Goal: Task Accomplishment & Management: Manage account settings

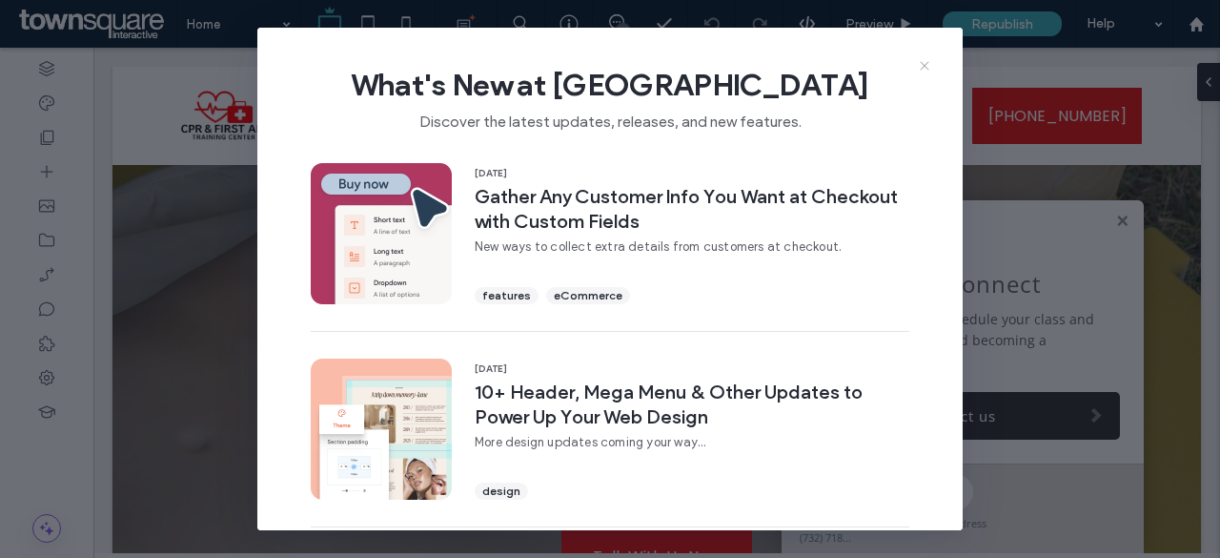
click at [921, 66] on icon at bounding box center [924, 65] width 15 height 15
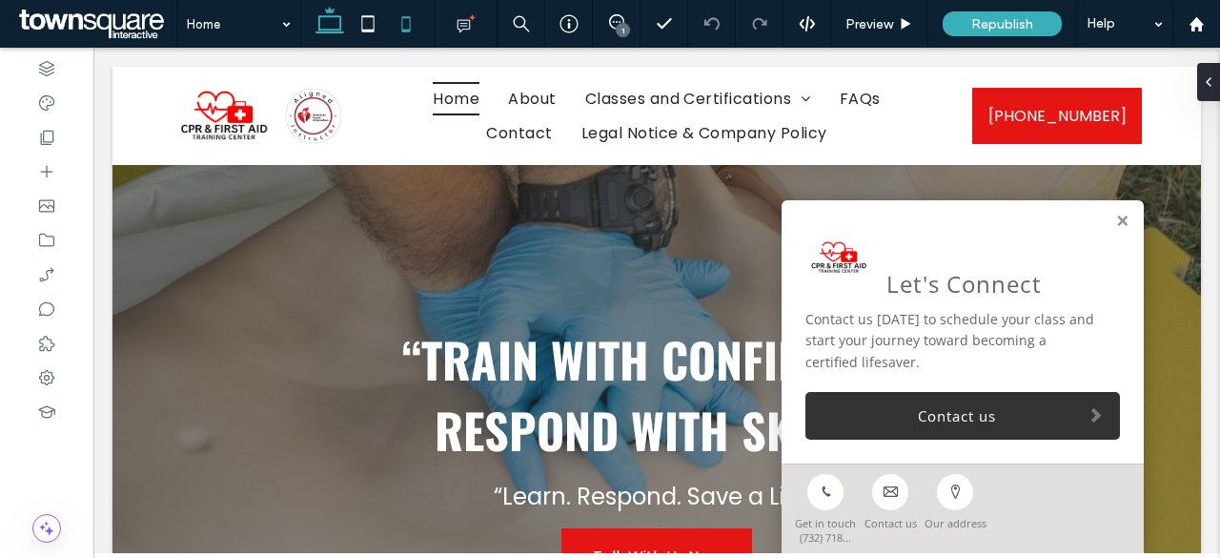
click at [411, 36] on icon at bounding box center [406, 24] width 38 height 38
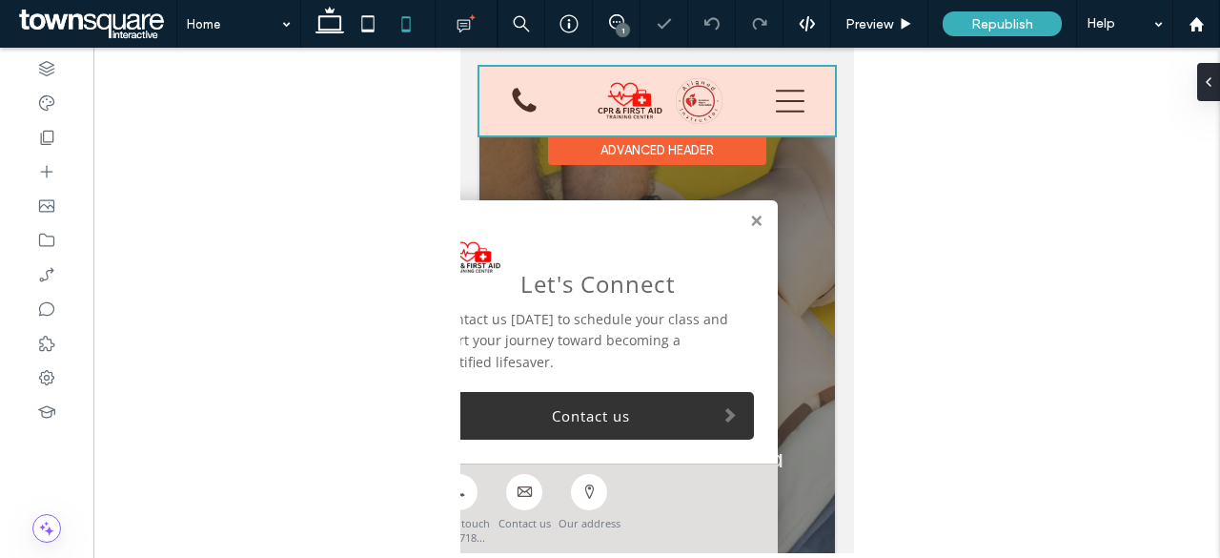
click at [518, 97] on div at bounding box center [656, 101] width 356 height 69
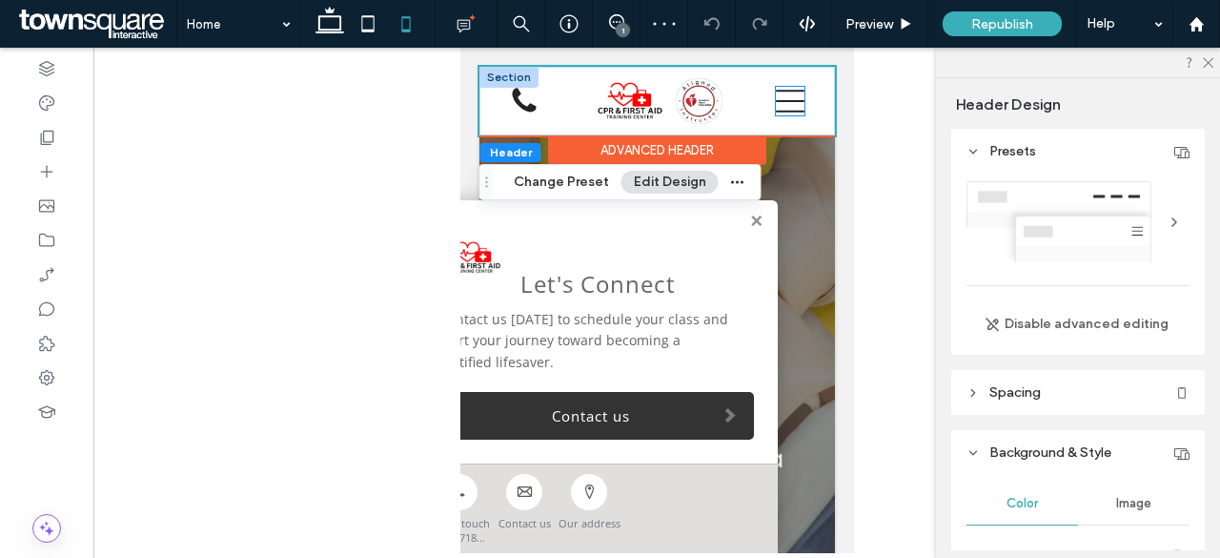
click at [775, 95] on icon at bounding box center [789, 101] width 29 height 29
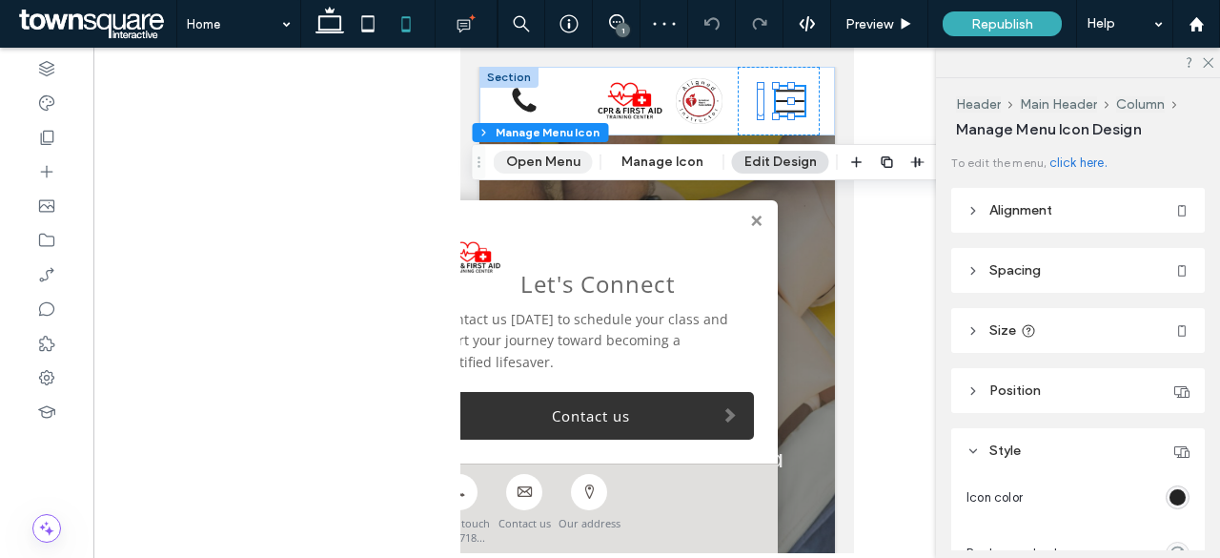
click at [552, 161] on button "Open Menu" at bounding box center [543, 162] width 99 height 23
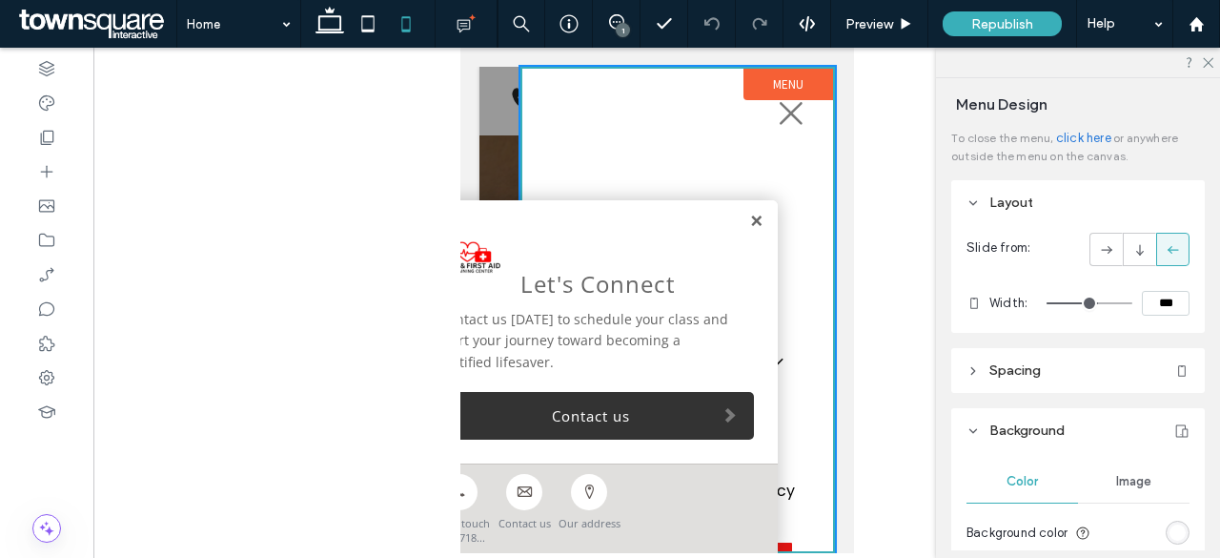
click at [755, 219] on link at bounding box center [755, 221] width 14 height 16
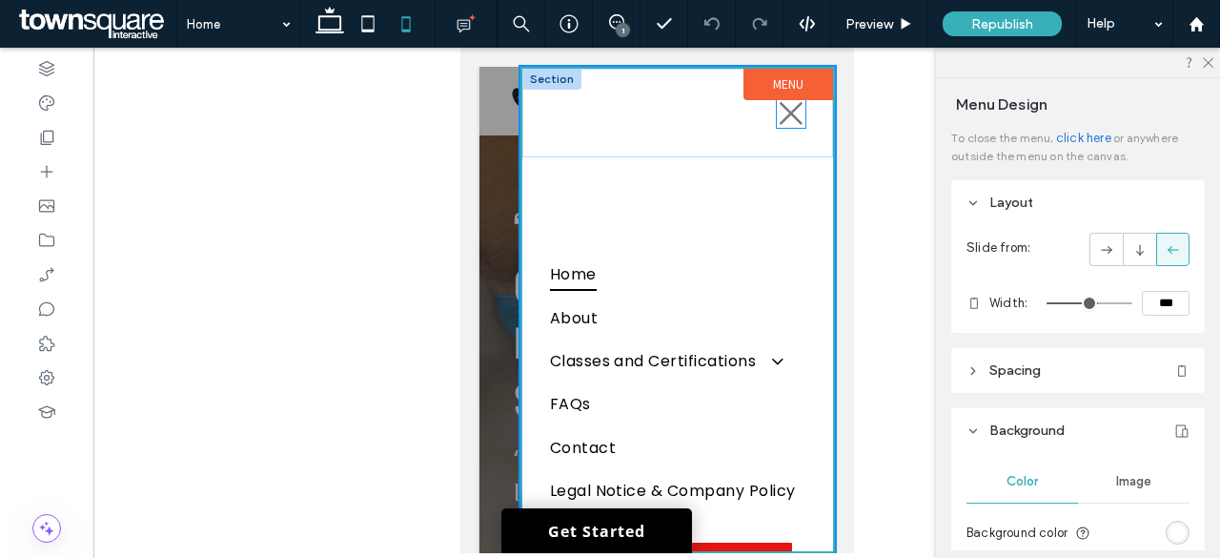
click at [776, 109] on icon at bounding box center [790, 113] width 29 height 29
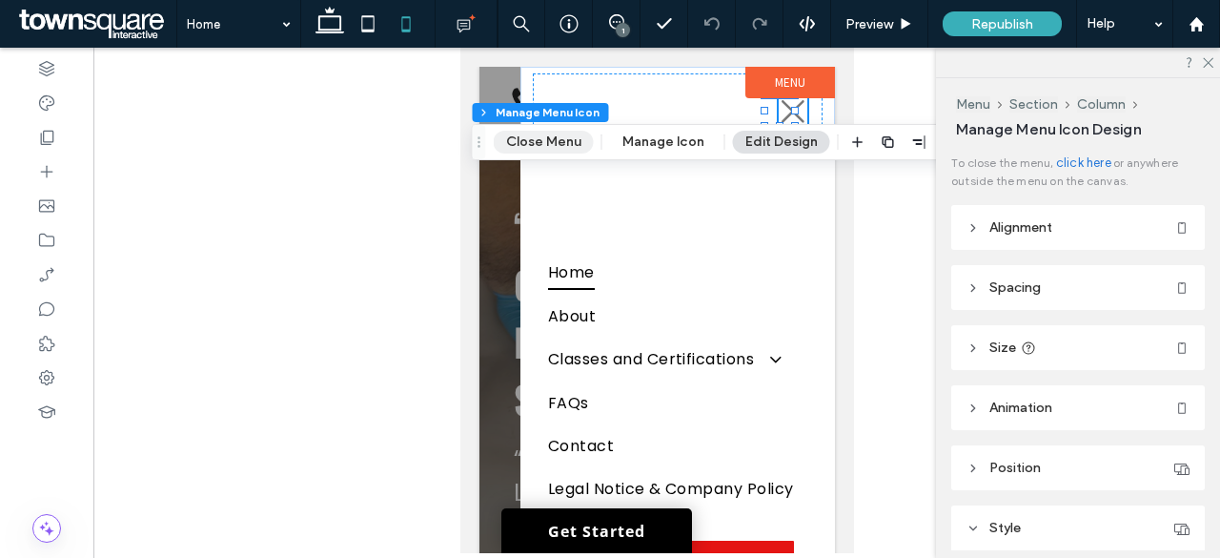
click at [568, 137] on button "Close Menu" at bounding box center [544, 142] width 100 height 23
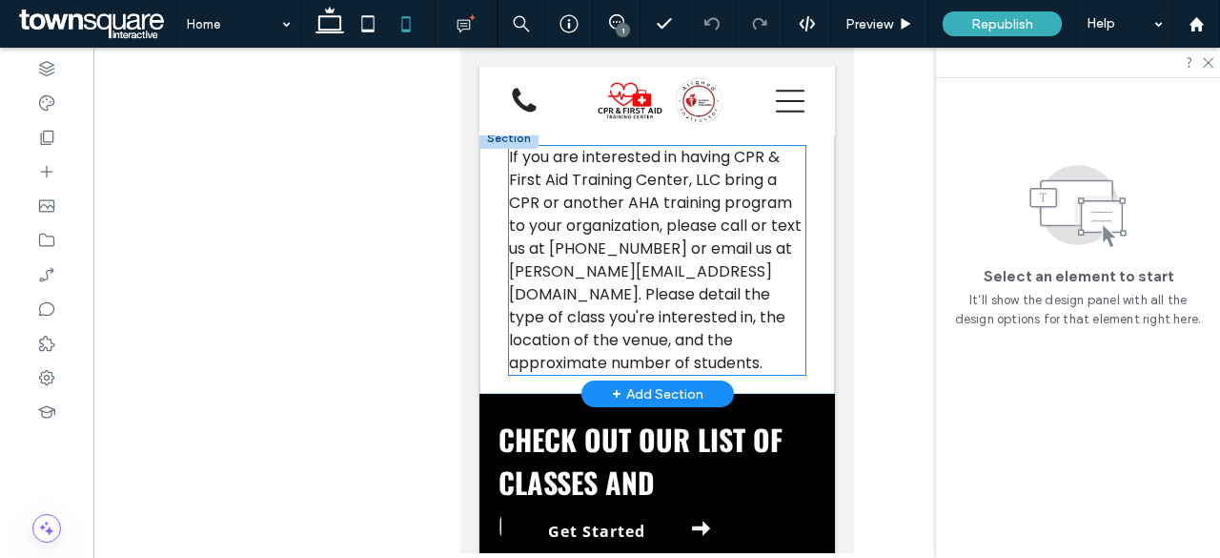
scroll to position [9823, 0]
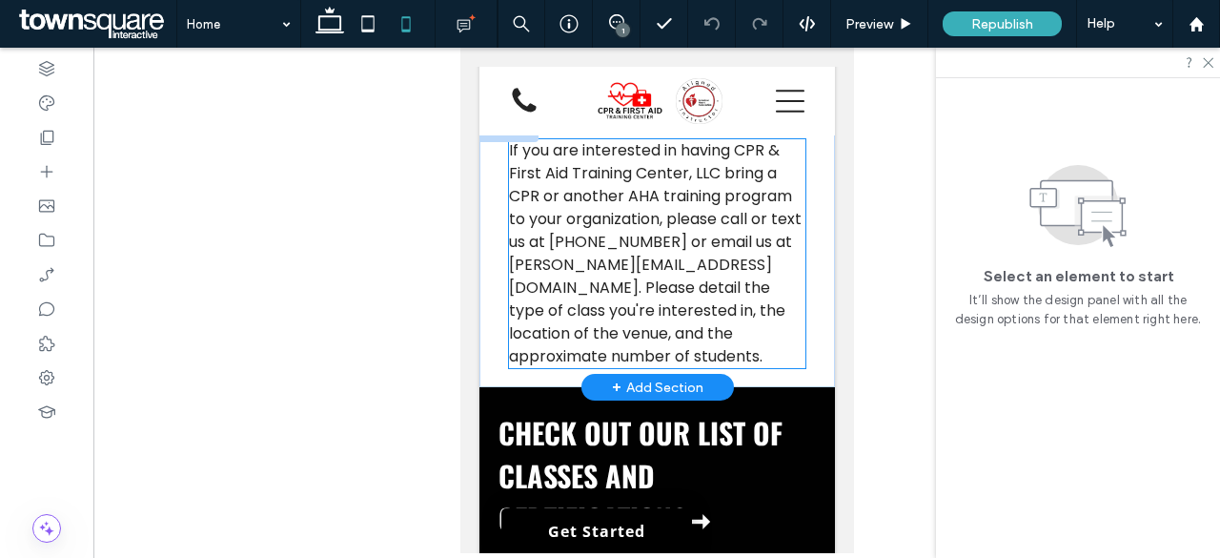
click at [635, 367] on span "If you are interested in having CPR & First Aid Training Center, LLC bring a CP…" at bounding box center [654, 253] width 293 height 228
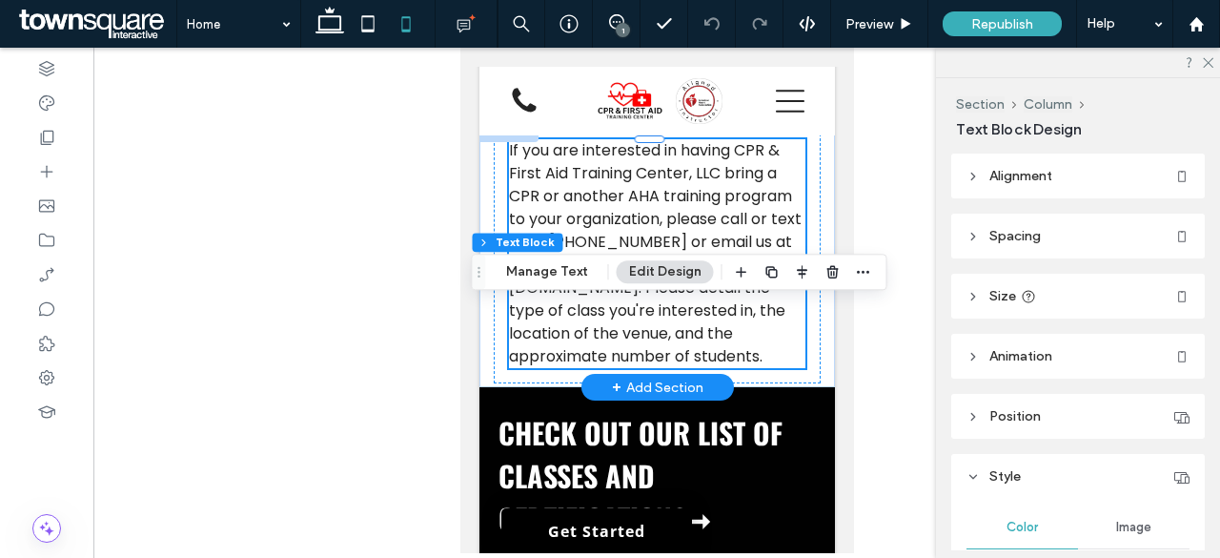
click at [646, 367] on span "If you are interested in having CPR & First Aid Training Center, LLC bring a CP…" at bounding box center [654, 253] width 293 height 228
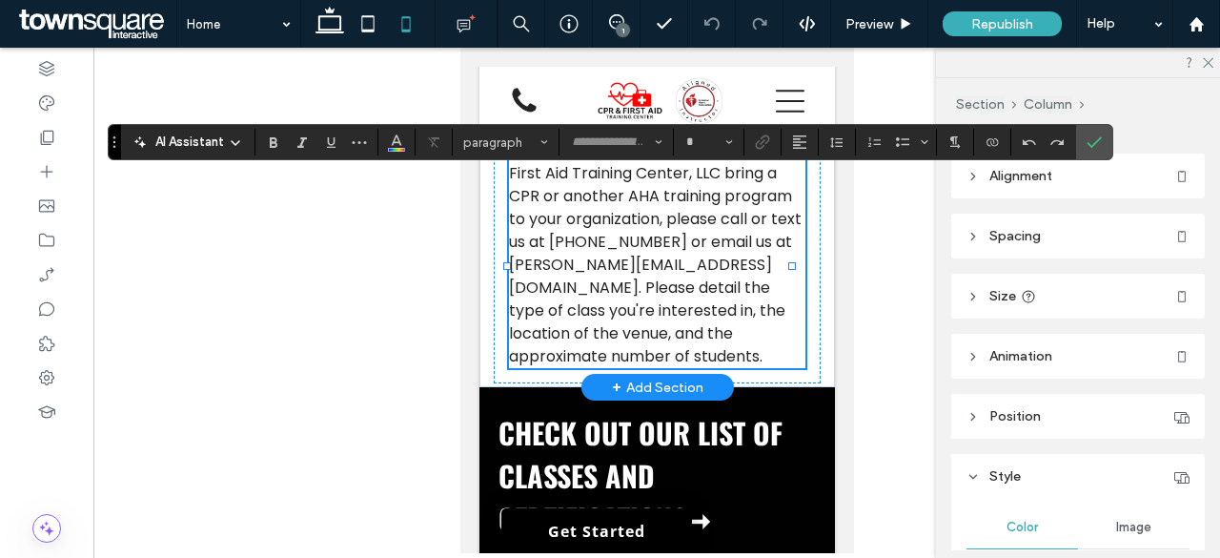
type input "*******"
type input "**"
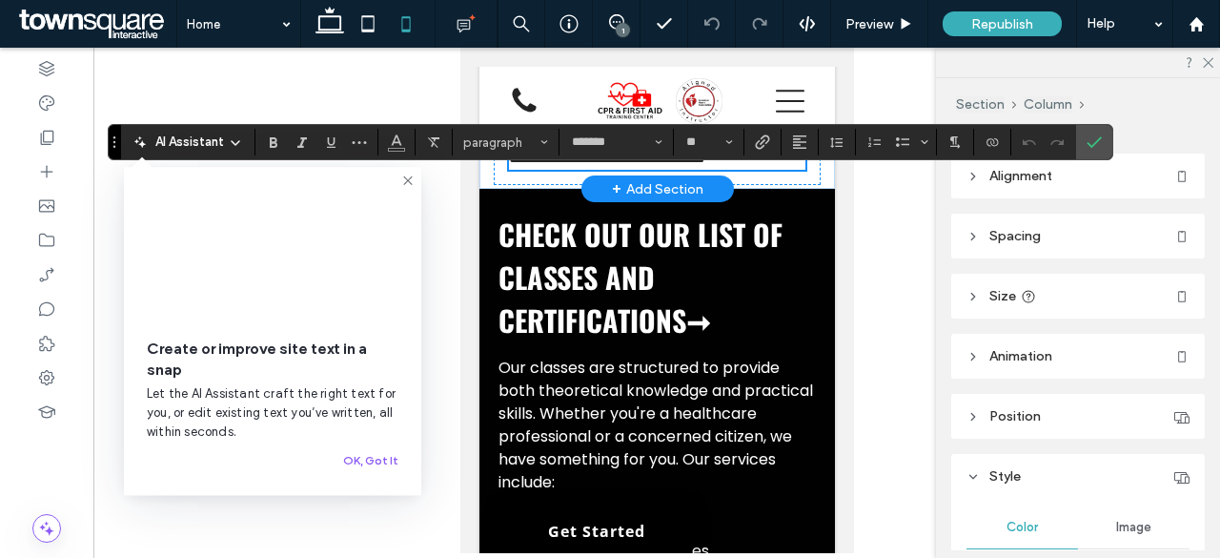
click at [639, 165] on span "**********" at bounding box center [652, 89] width 288 height 152
drag, startPoint x: 629, startPoint y: 280, endPoint x: 725, endPoint y: 275, distance: 96.4
click at [725, 165] on span "**********" at bounding box center [652, 89] width 288 height 152
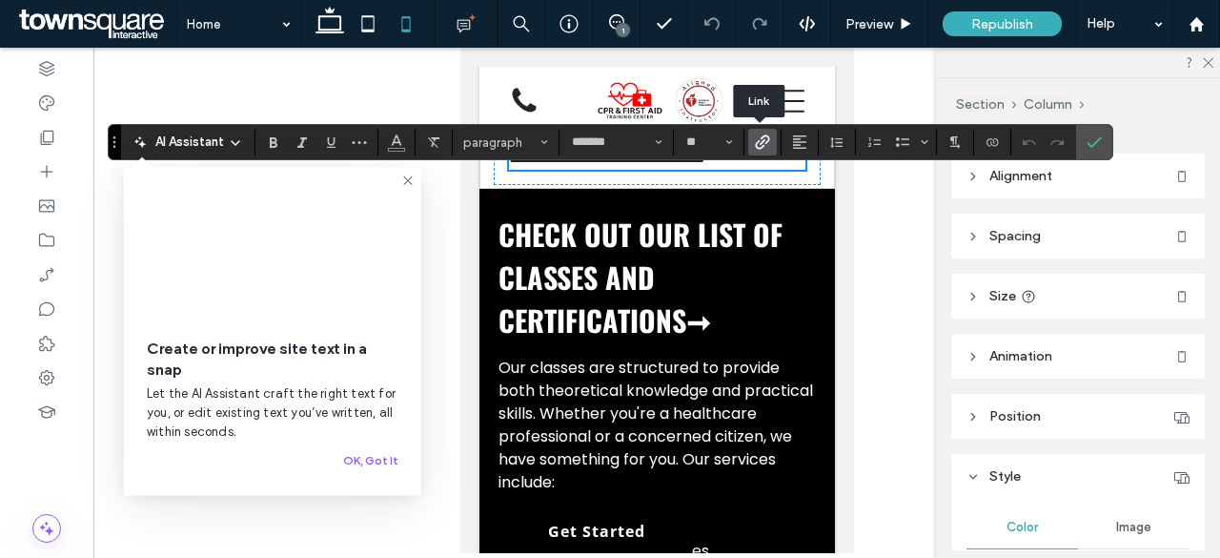
click at [755, 152] on span "Link" at bounding box center [759, 142] width 9 height 27
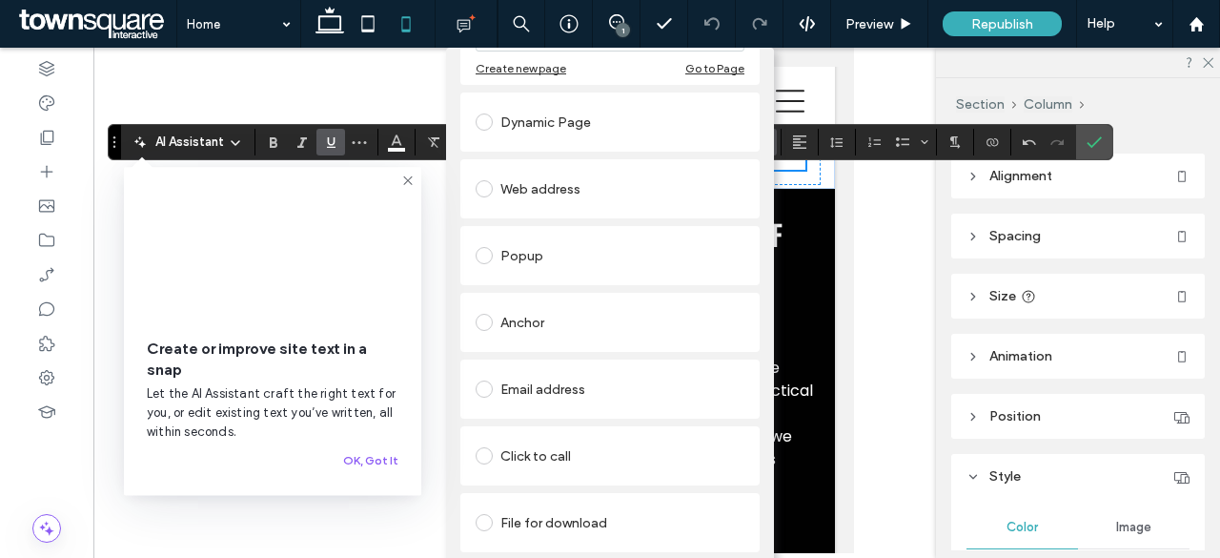
click at [552, 445] on div "Click to call" at bounding box center [610, 455] width 269 height 30
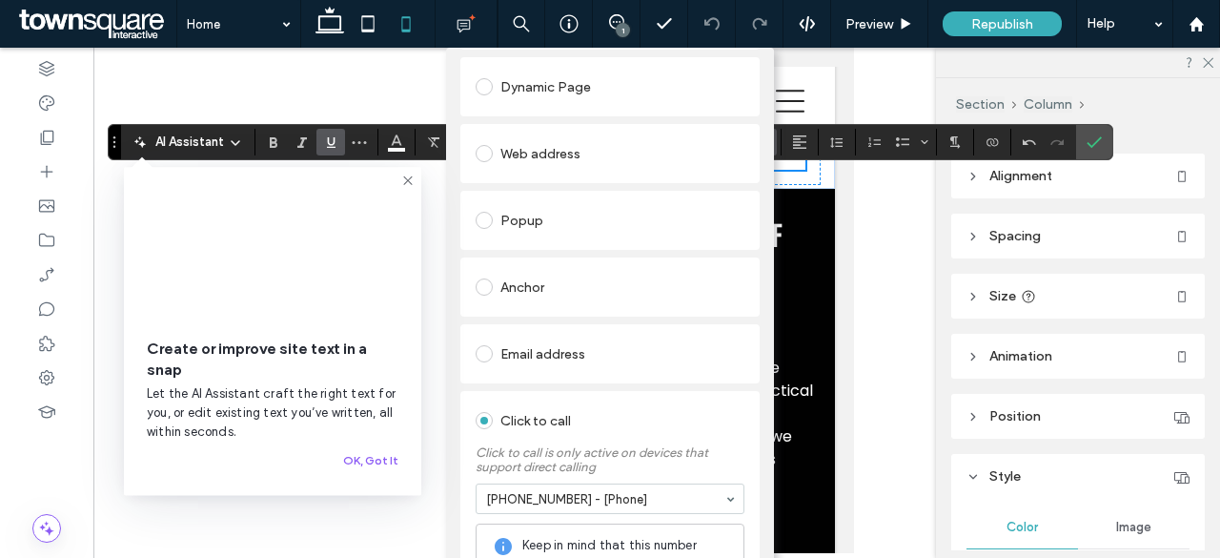
click at [1081, 138] on div "Add Link Links Audit Tool Take Me There Existing site page Home Create new page…" at bounding box center [610, 327] width 1220 height 558
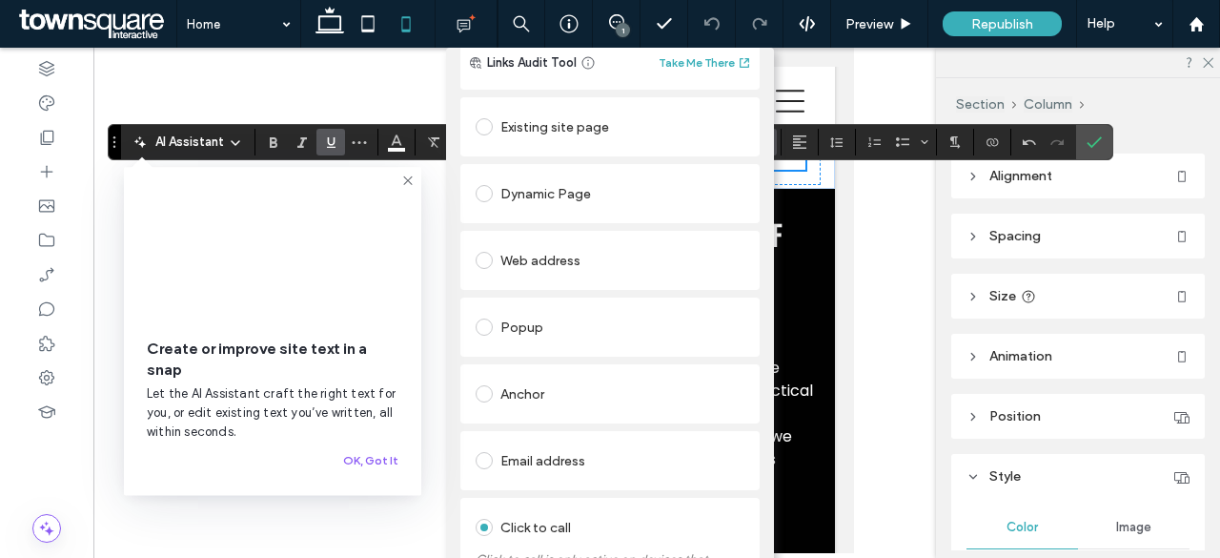
scroll to position [0, 0]
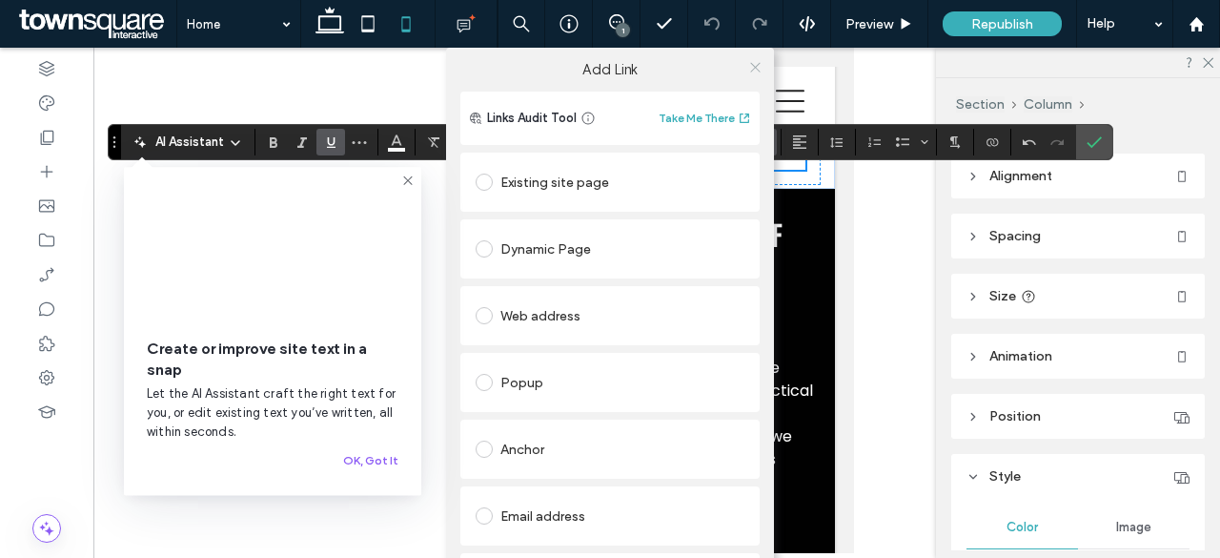
click at [754, 67] on icon at bounding box center [755, 67] width 14 height 14
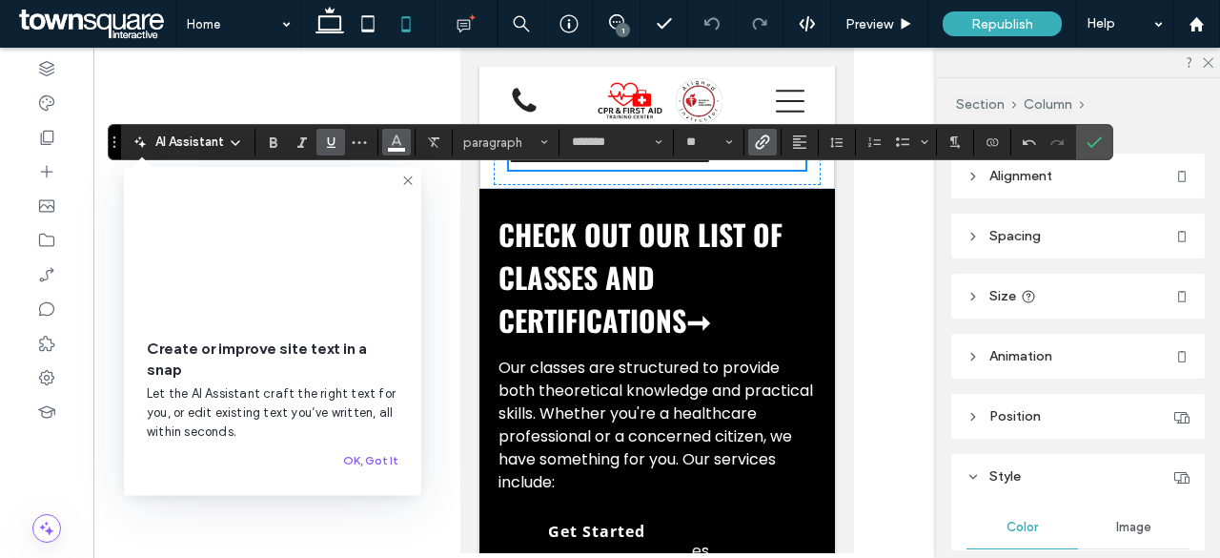
click at [384, 136] on button "Color" at bounding box center [396, 142] width 29 height 27
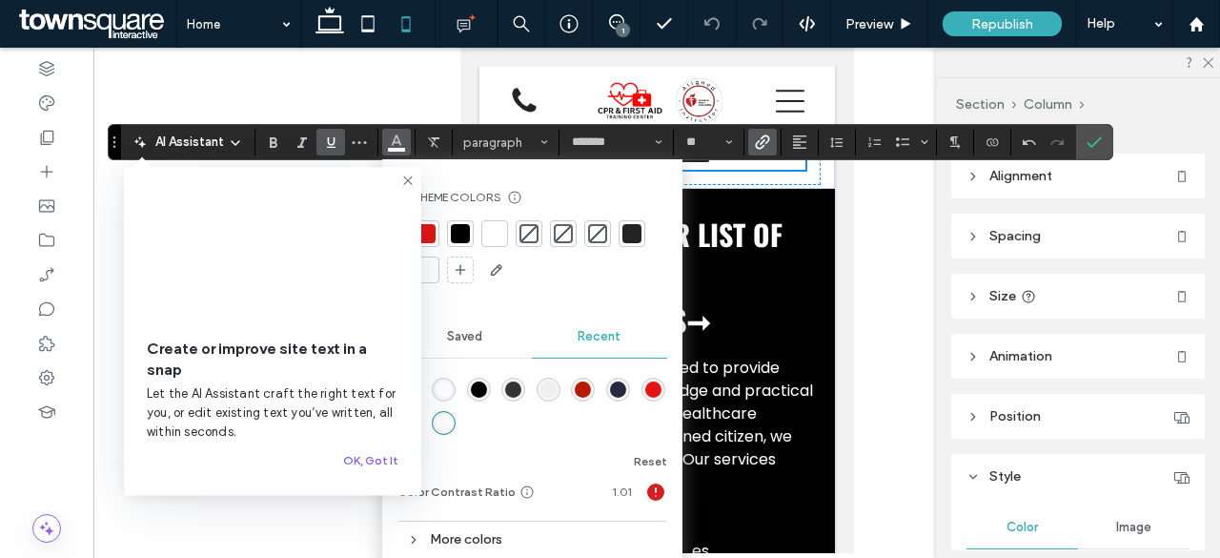
click at [457, 225] on div at bounding box center [460, 233] width 19 height 19
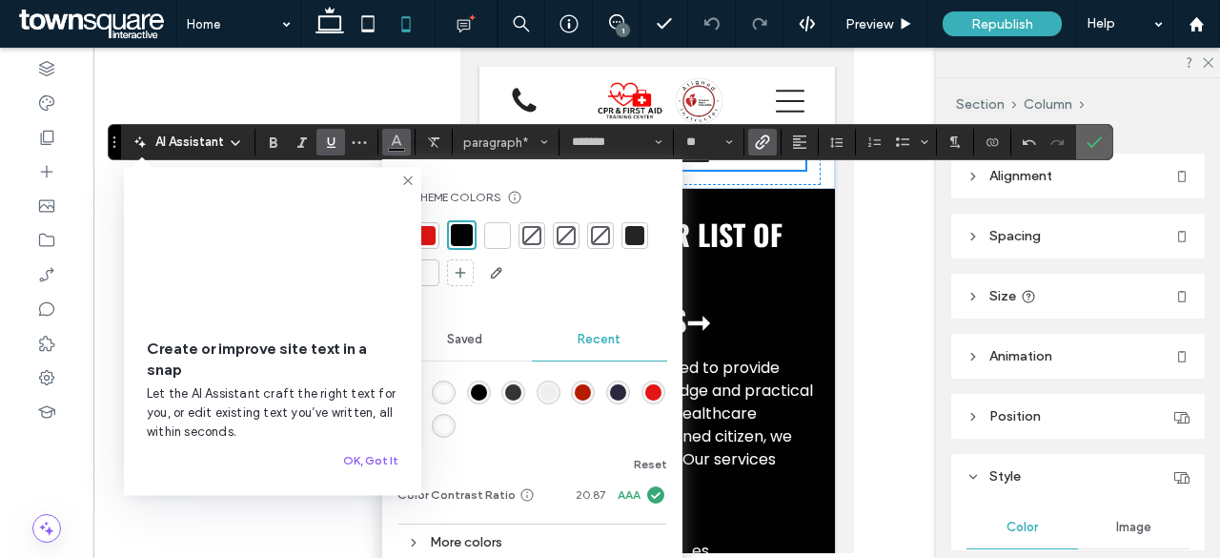
click at [1091, 139] on icon "Confirm" at bounding box center [1094, 141] width 15 height 15
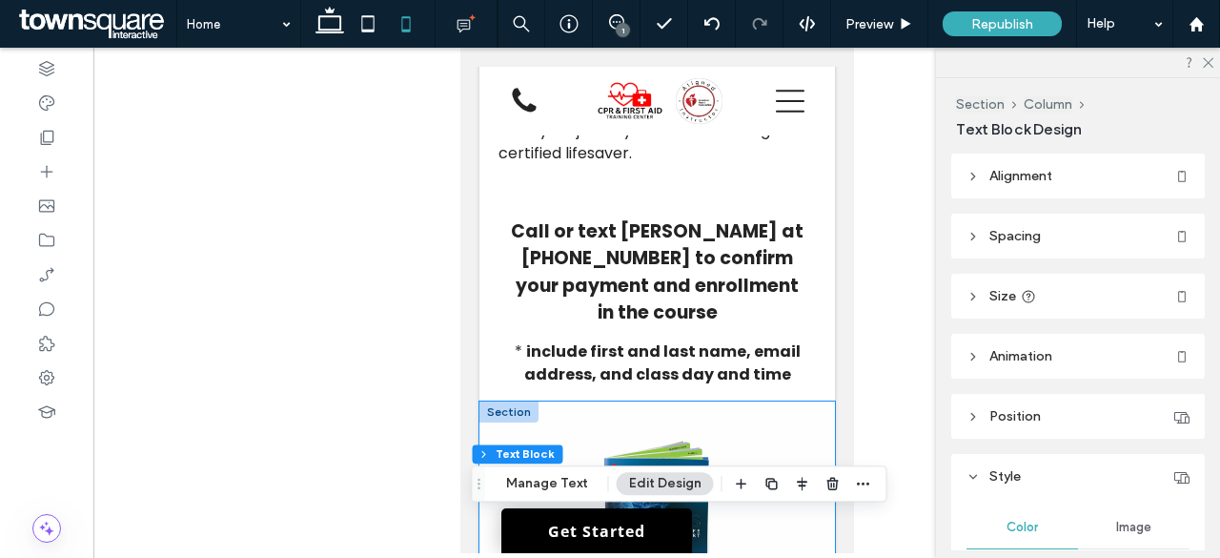
scroll to position [2804, 0]
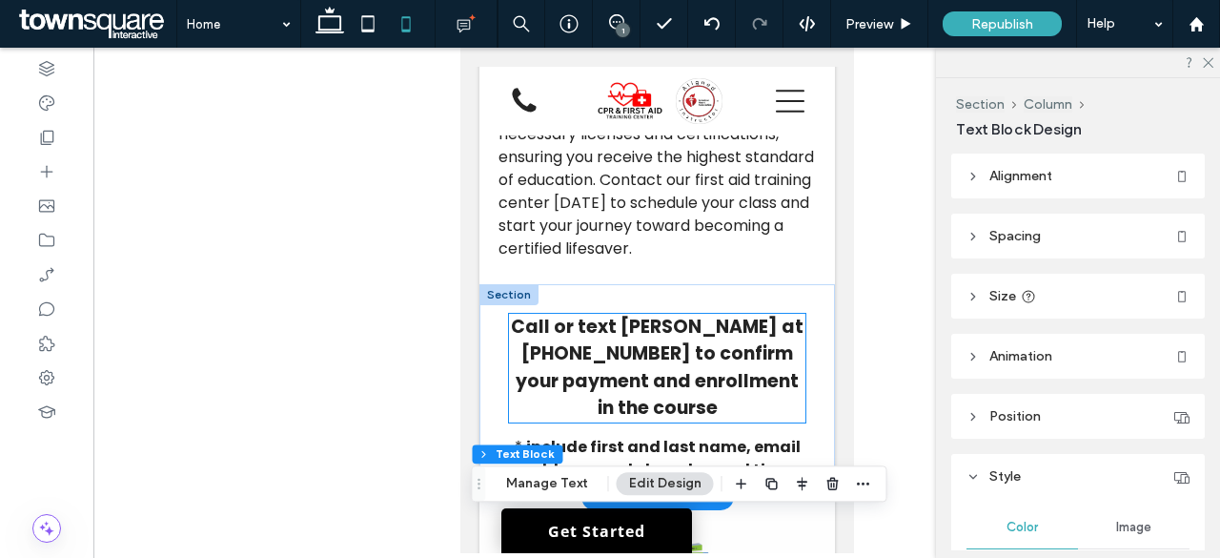
click at [701, 328] on strong "Call or text [PERSON_NAME] at [PHONE_NUMBER] to confirm your payment and enroll…" at bounding box center [656, 368] width 293 height 108
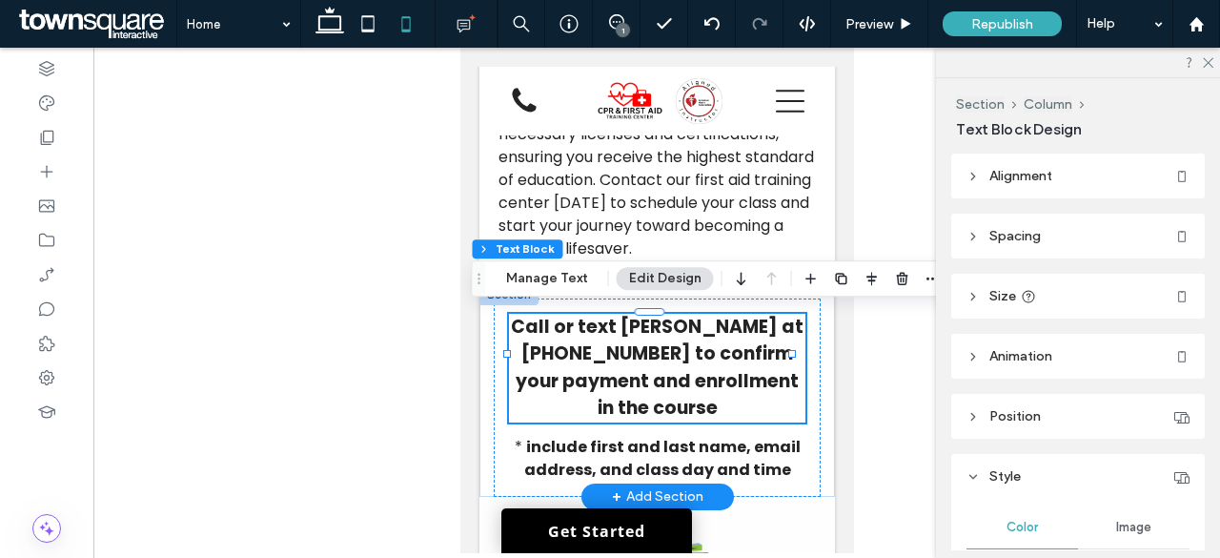
click at [701, 328] on strong "Call or text [PERSON_NAME] at [PHONE_NUMBER] to confirm your payment and enroll…" at bounding box center [656, 368] width 293 height 108
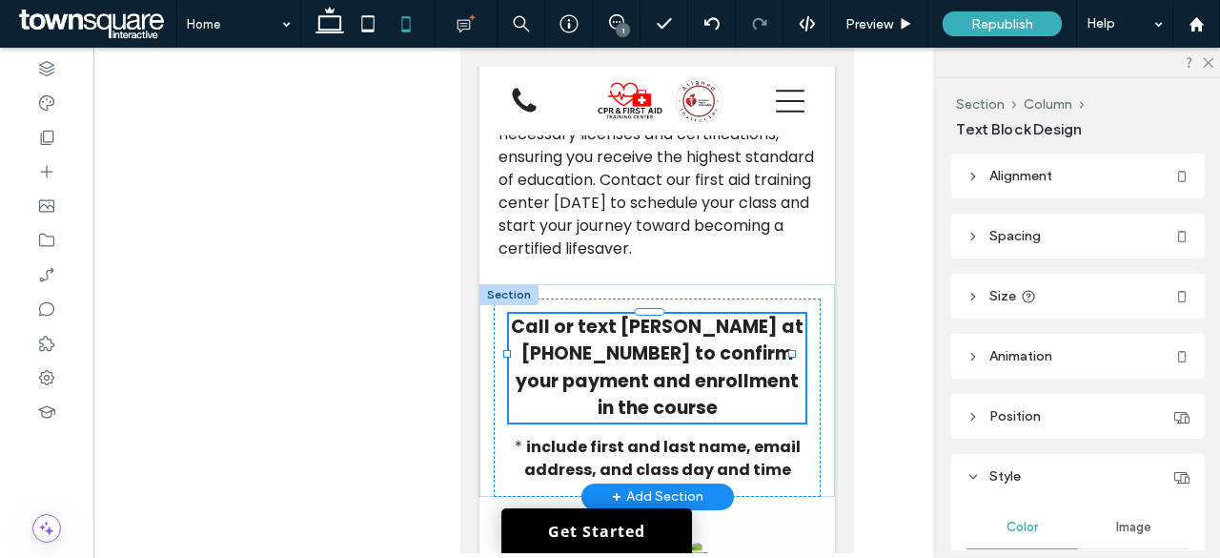
type input "*******"
type input "**"
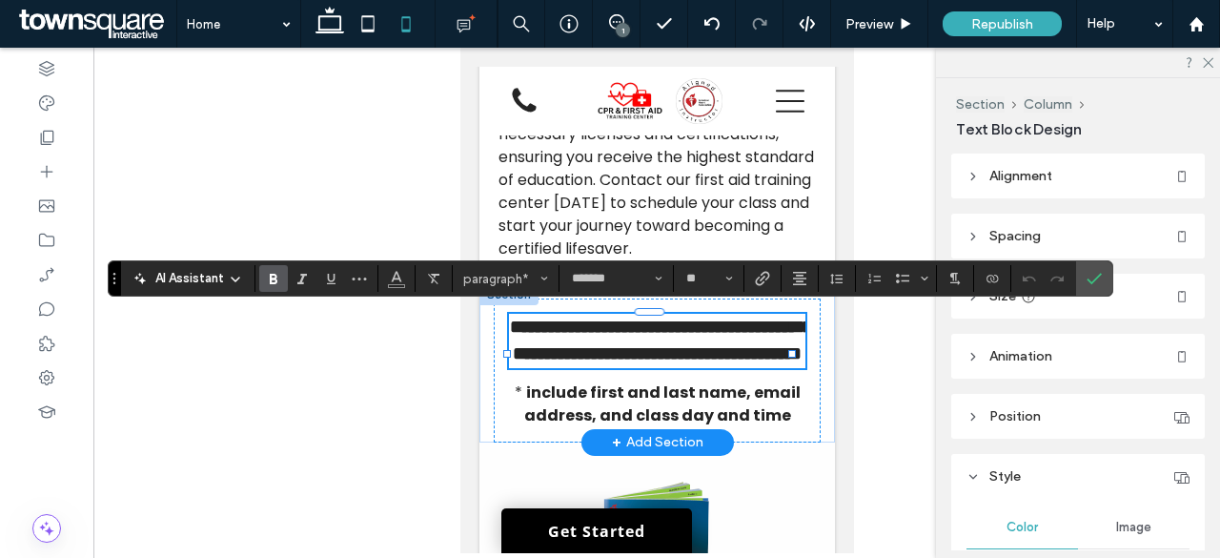
click at [696, 326] on strong "**********" at bounding box center [660, 340] width 302 height 46
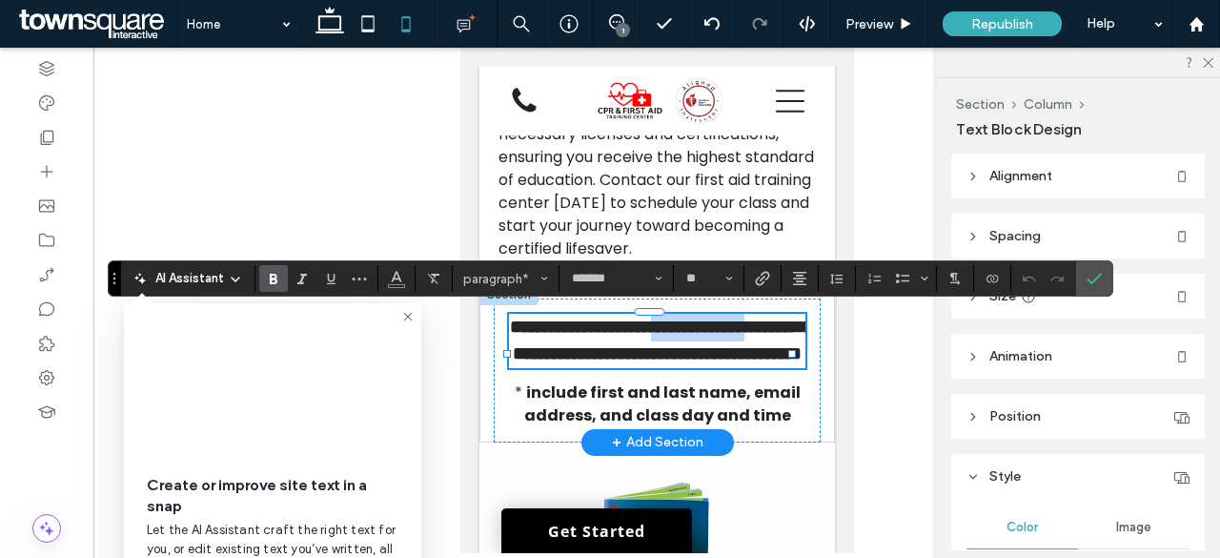
drag, startPoint x: 691, startPoint y: 323, endPoint x: 548, endPoint y: 350, distance: 145.4
click at [548, 350] on strong "**********" at bounding box center [660, 340] width 302 height 46
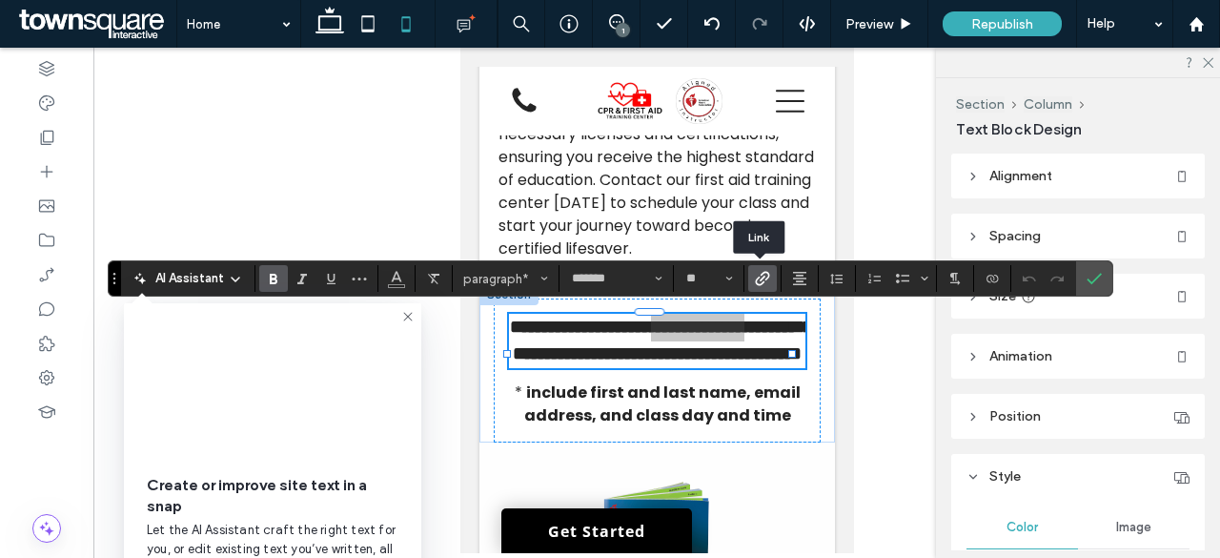
click at [757, 285] on icon "Link" at bounding box center [762, 278] width 15 height 15
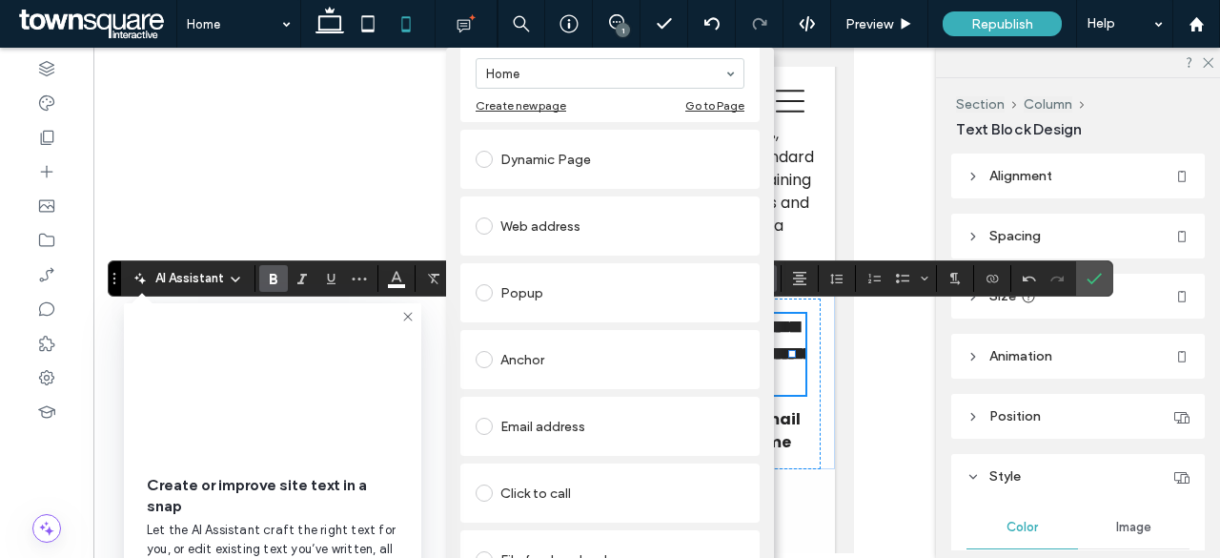
scroll to position [191, 0]
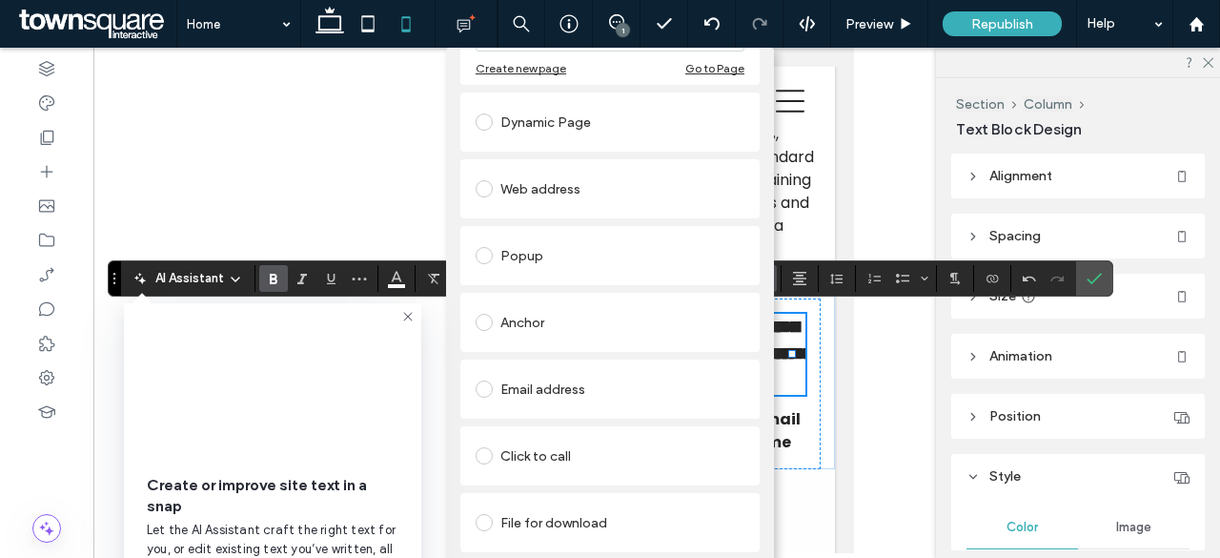
click at [579, 449] on div "Click to call" at bounding box center [610, 455] width 269 height 30
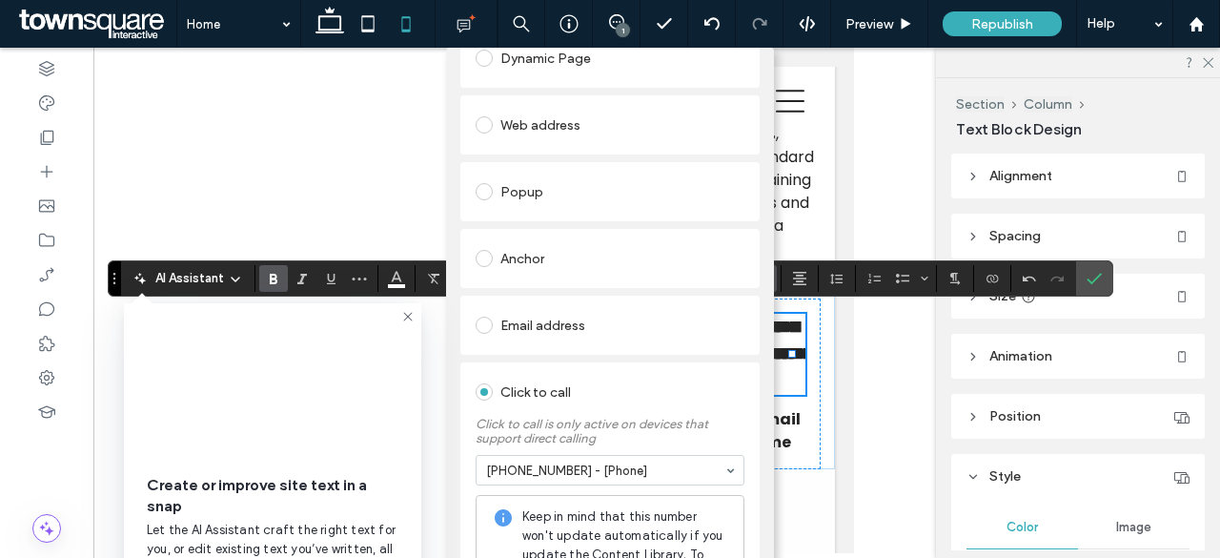
scroll to position [0, 0]
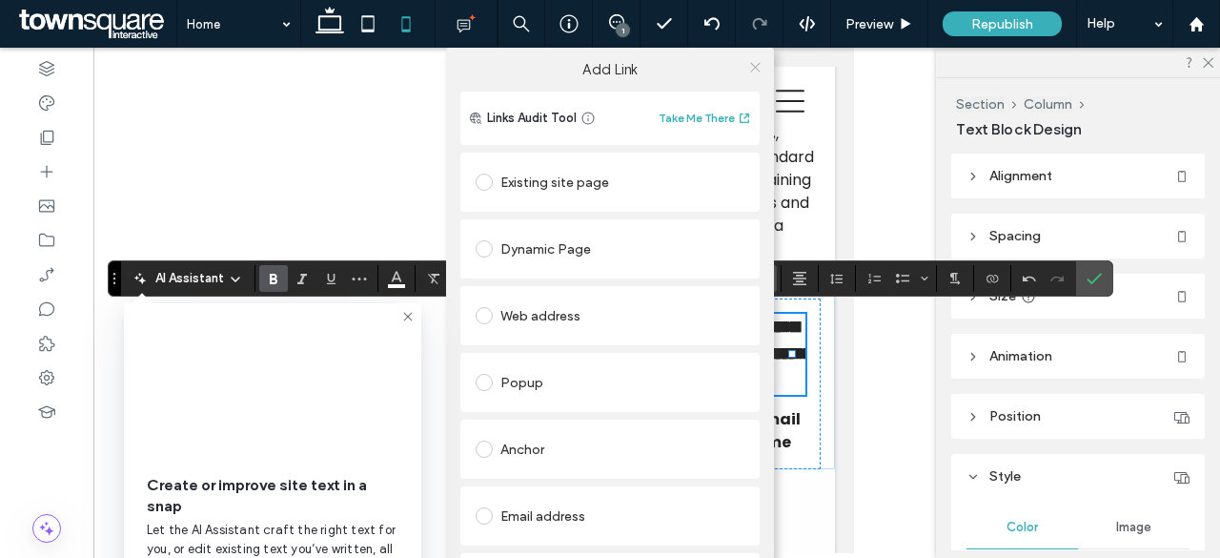
click at [748, 66] on icon at bounding box center [755, 67] width 14 height 14
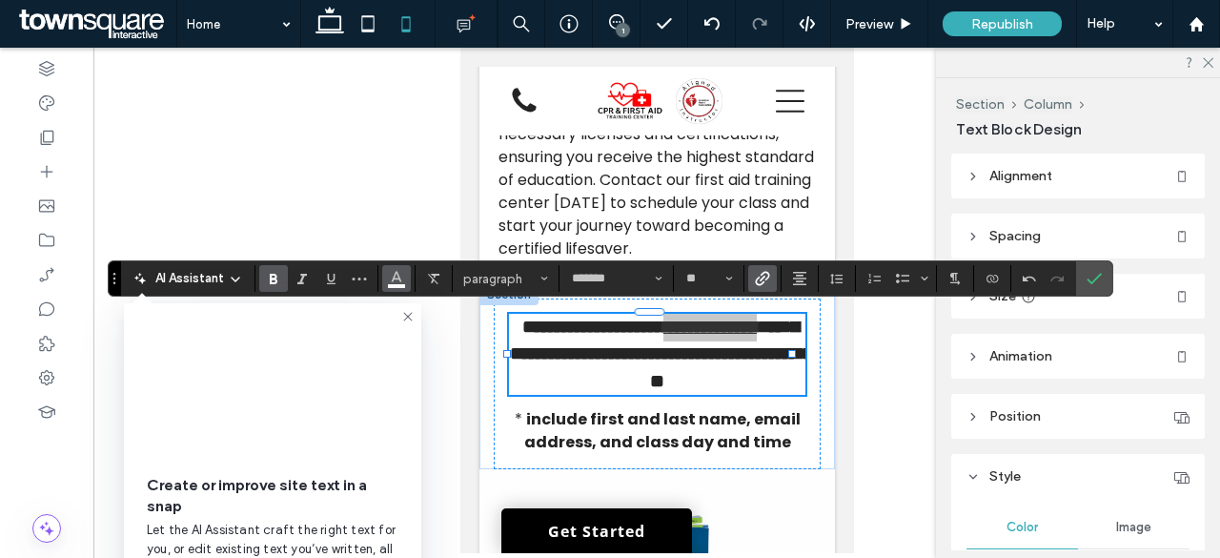
click at [391, 281] on use "Color" at bounding box center [396, 277] width 10 height 10
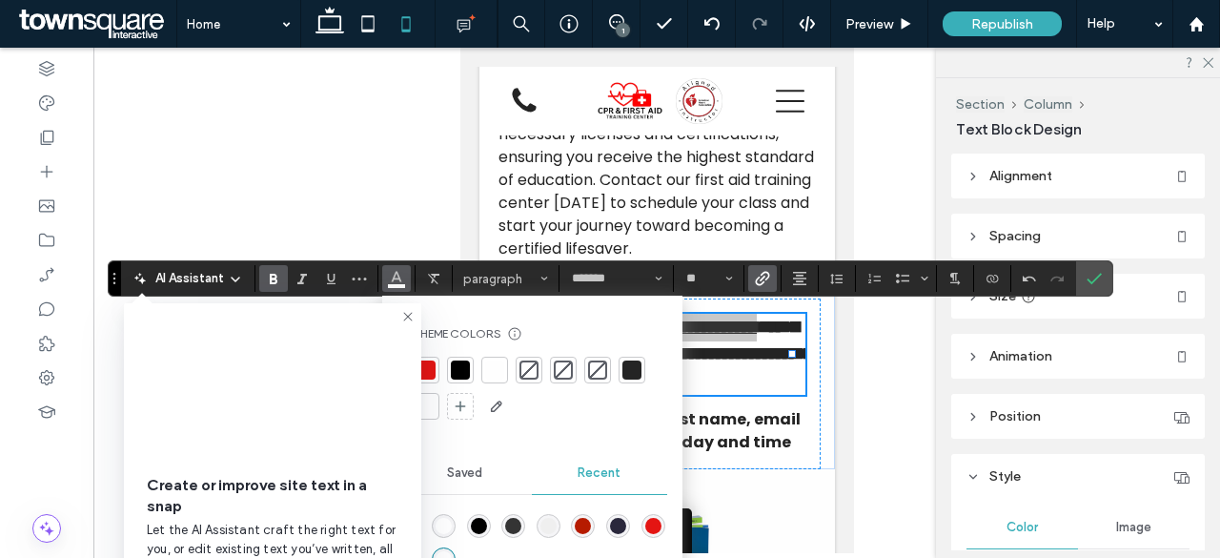
click at [455, 371] on div at bounding box center [460, 369] width 19 height 19
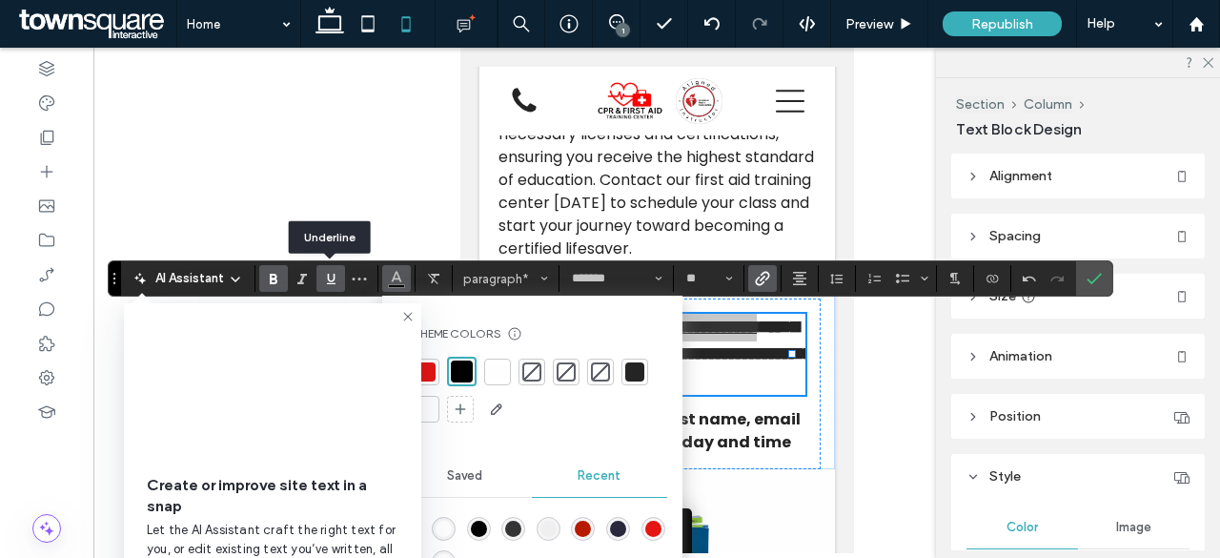
click at [330, 276] on icon "Underline" at bounding box center [330, 278] width 15 height 15
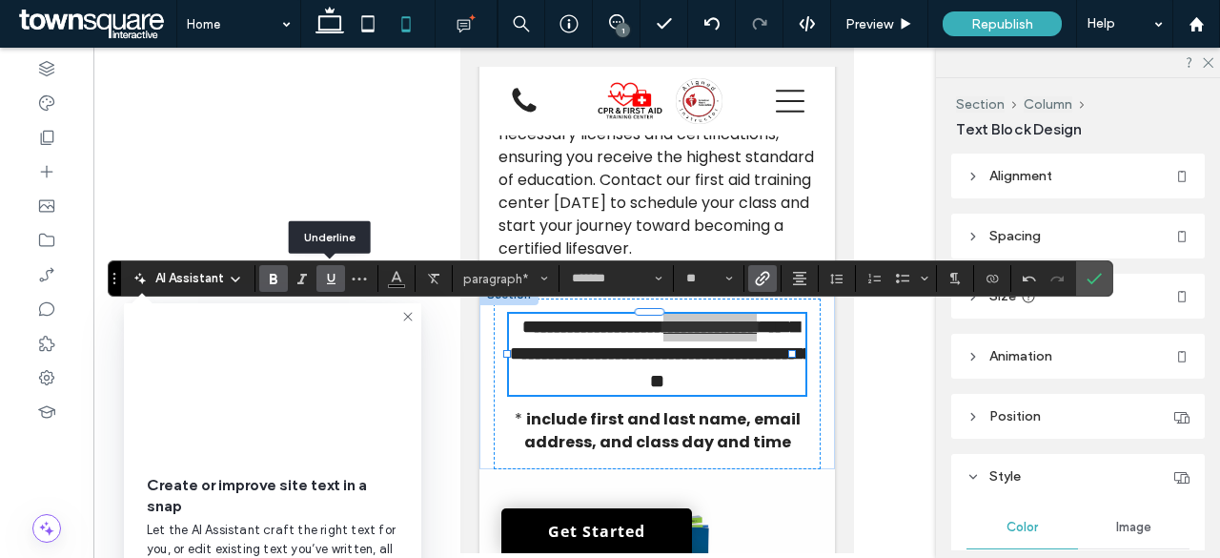
click at [330, 276] on icon "Underline" at bounding box center [330, 278] width 15 height 15
click at [1090, 277] on use "Confirm" at bounding box center [1094, 279] width 15 height 11
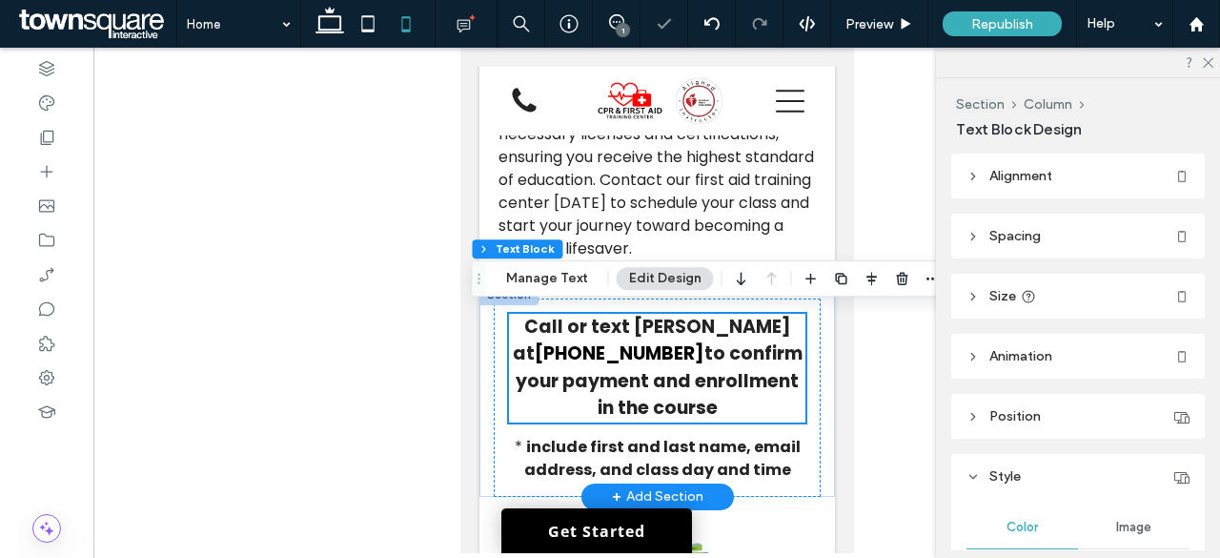
scroll to position [2709, 0]
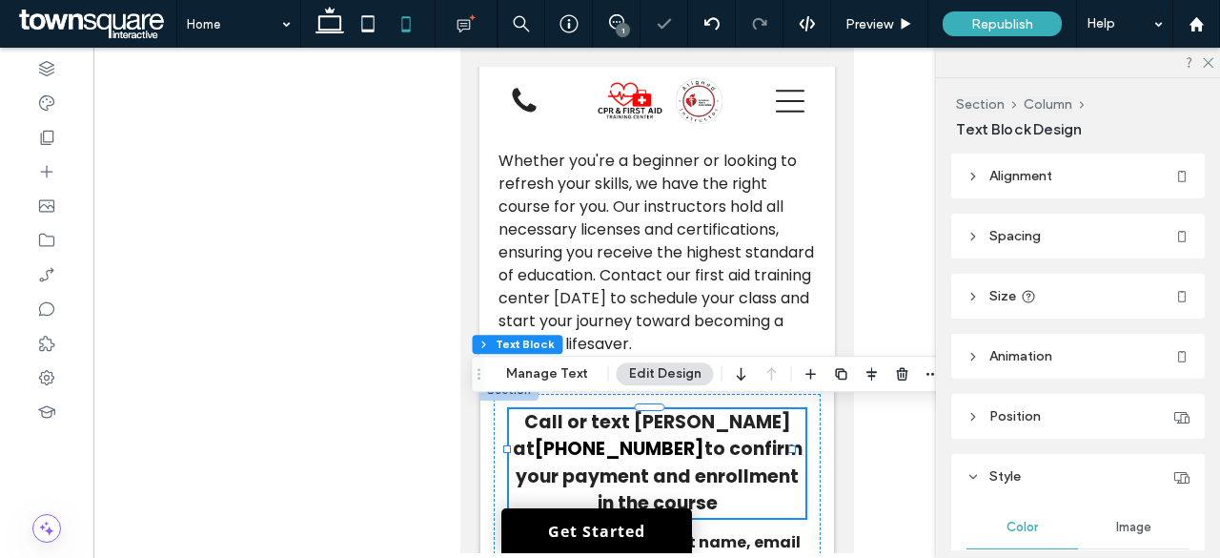
click at [703, 436] on strong "[PHONE_NUMBER]" at bounding box center [619, 449] width 170 height 26
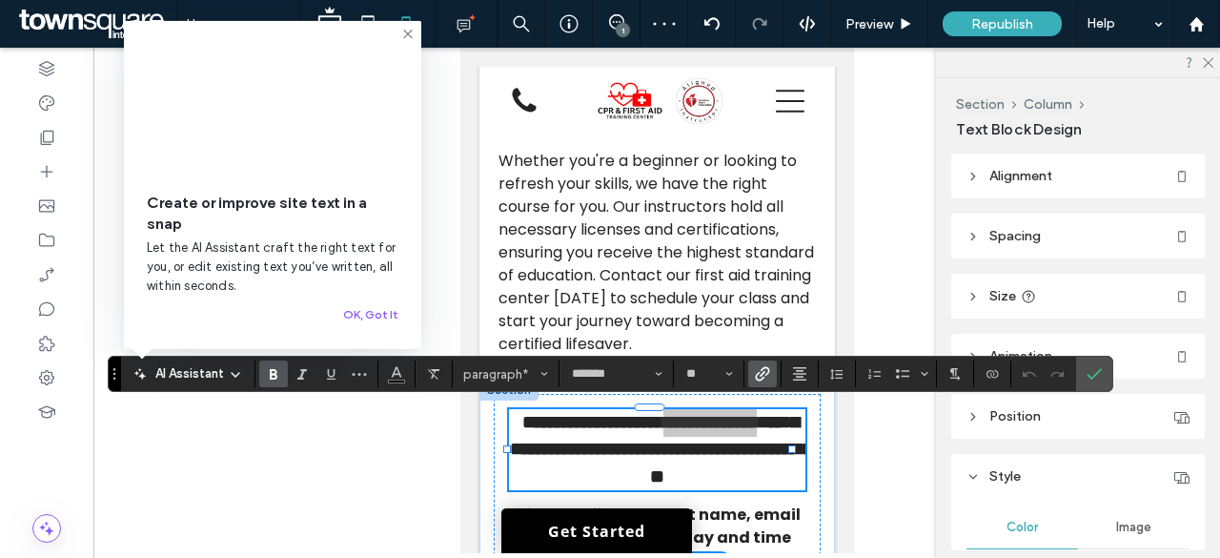
click at [270, 372] on use "Bold" at bounding box center [274, 374] width 8 height 10
click at [1080, 376] on label "Confirm" at bounding box center [1094, 373] width 29 height 34
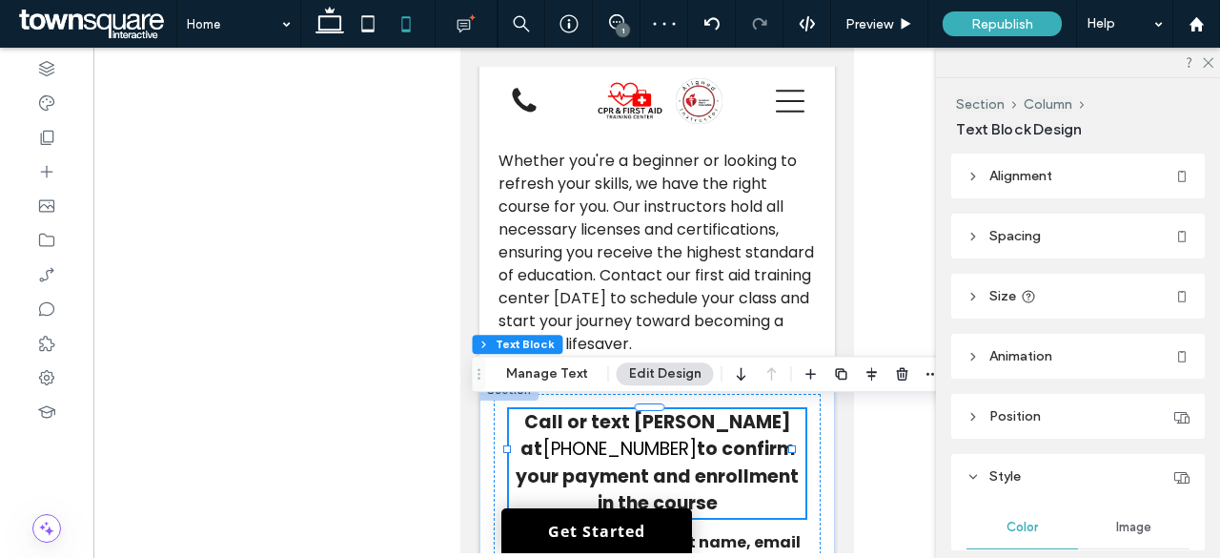
click at [696, 436] on link "[PHONE_NUMBER]" at bounding box center [618, 449] width 154 height 26
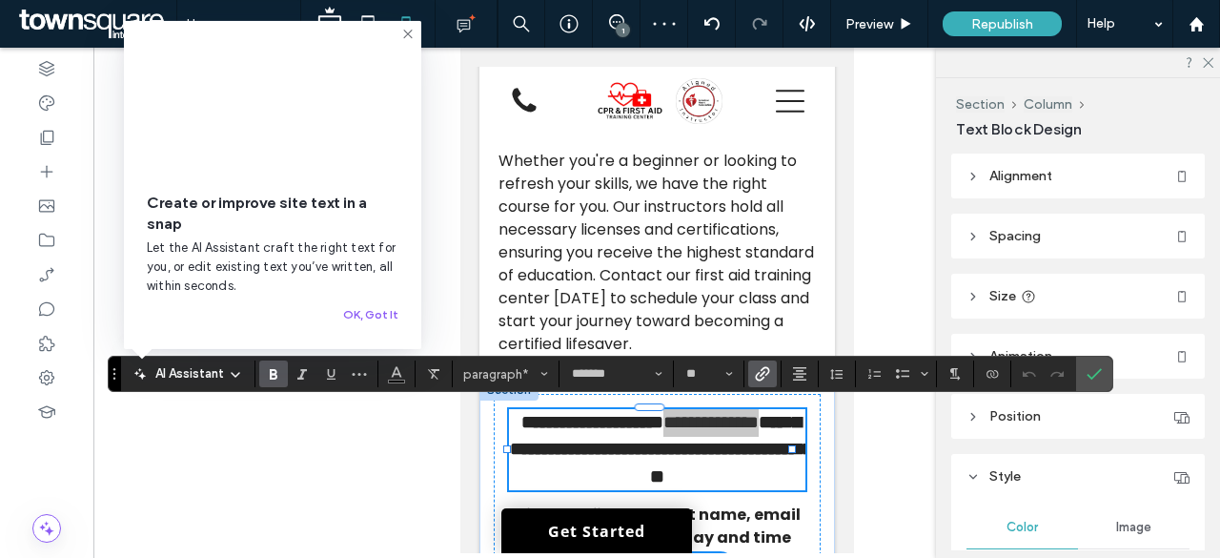
click at [276, 378] on icon "Bold" at bounding box center [273, 373] width 15 height 15
click at [1087, 371] on icon "Confirm" at bounding box center [1094, 373] width 15 height 15
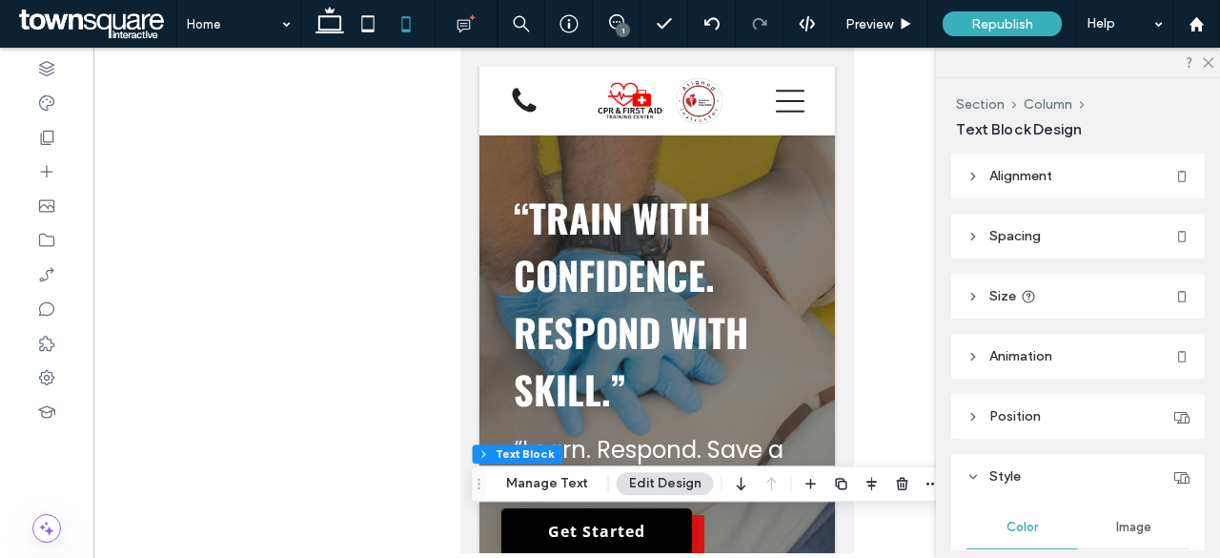
scroll to position [0, 0]
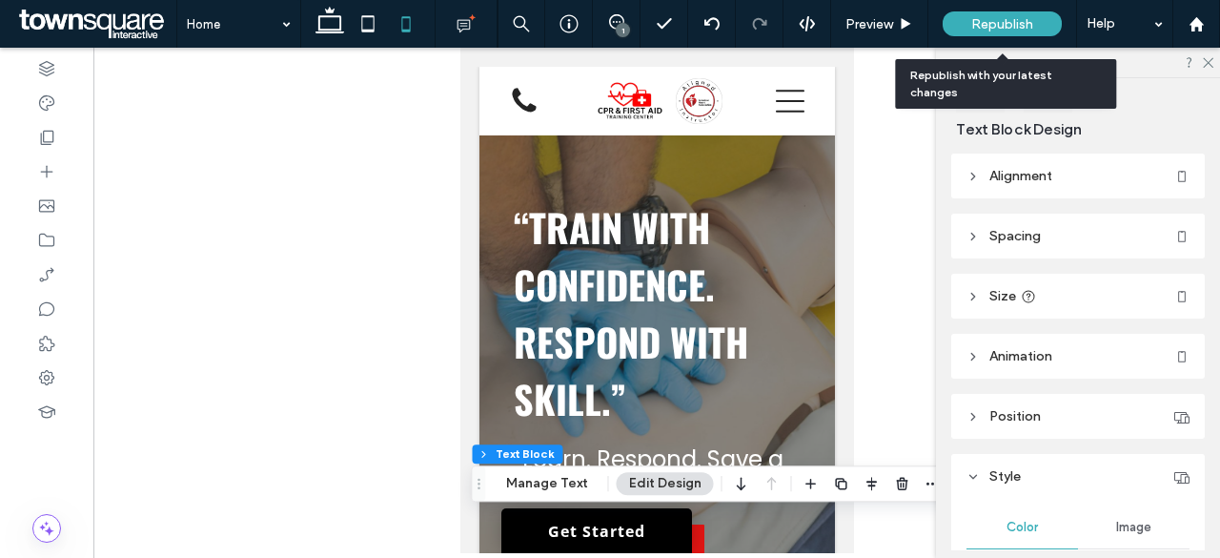
click at [1028, 24] on span "Republish" at bounding box center [1002, 24] width 62 height 16
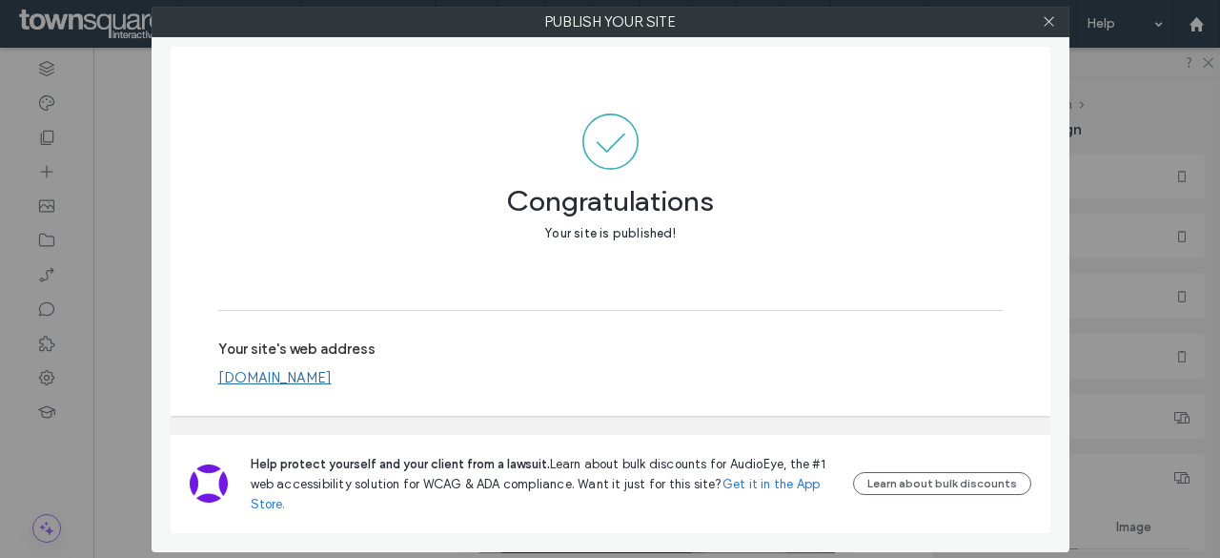
click at [1038, 29] on div at bounding box center [1049, 22] width 29 height 29
click at [1048, 26] on icon at bounding box center [1049, 21] width 14 height 14
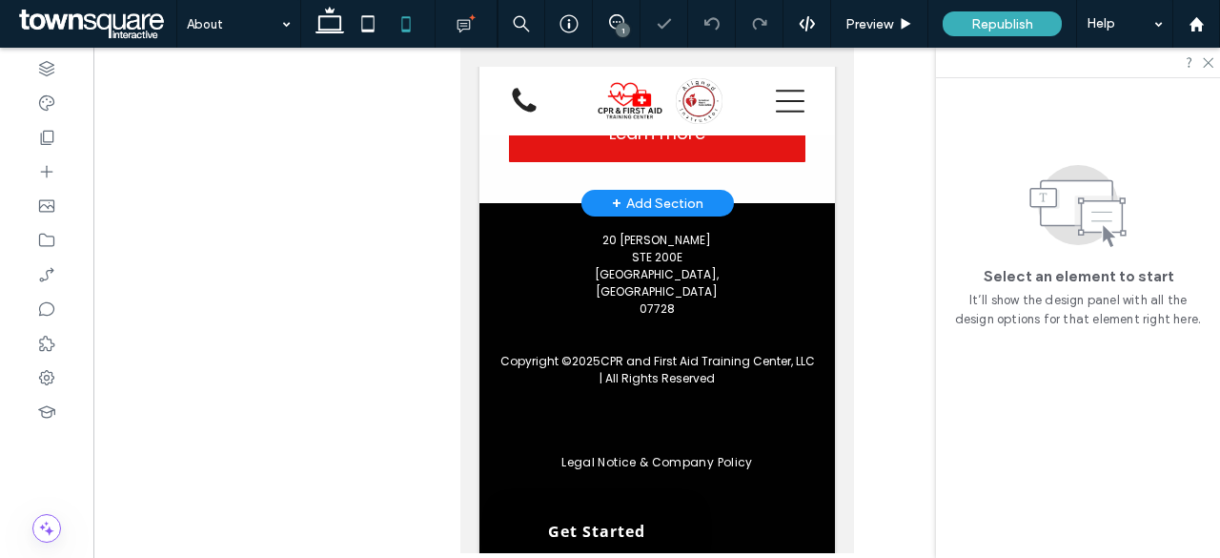
scroll to position [859, 0]
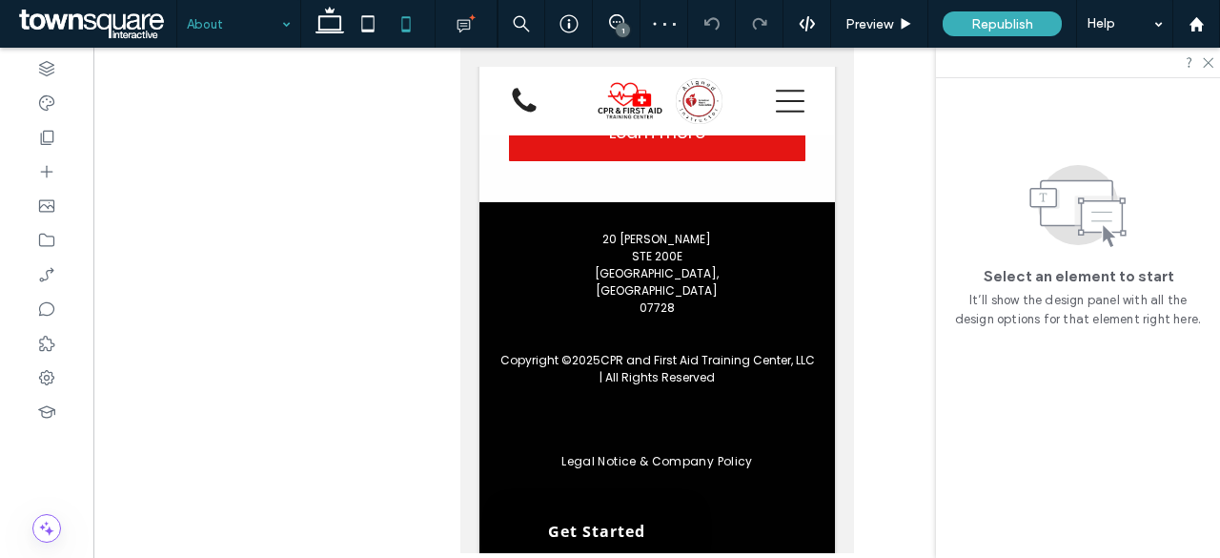
click at [244, 28] on input at bounding box center [234, 24] width 94 height 48
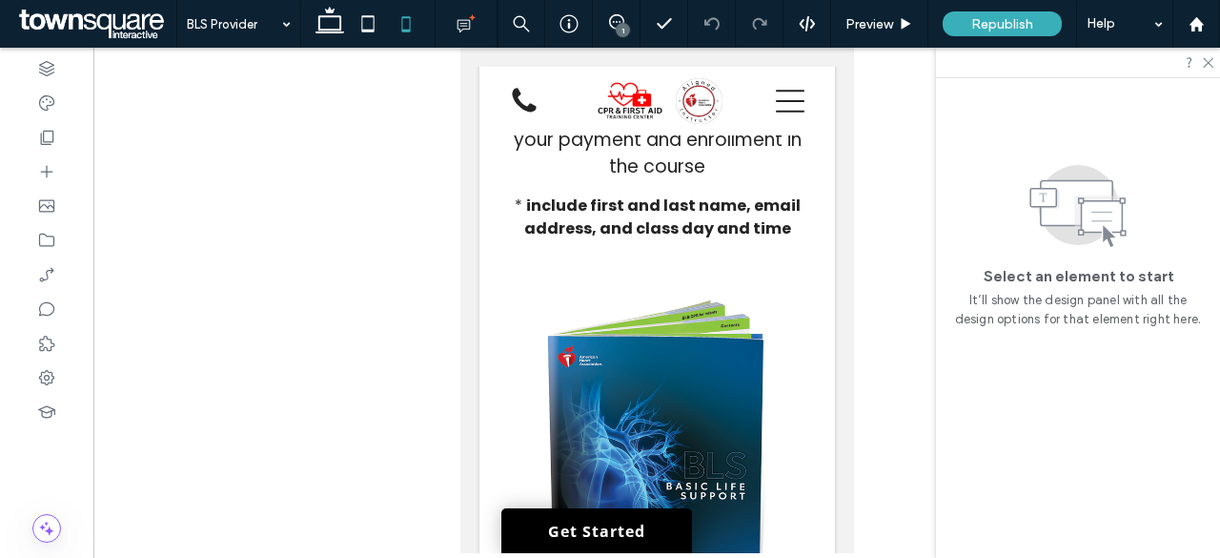
scroll to position [2097, 0]
click at [41, 67] on icon at bounding box center [46, 68] width 19 height 19
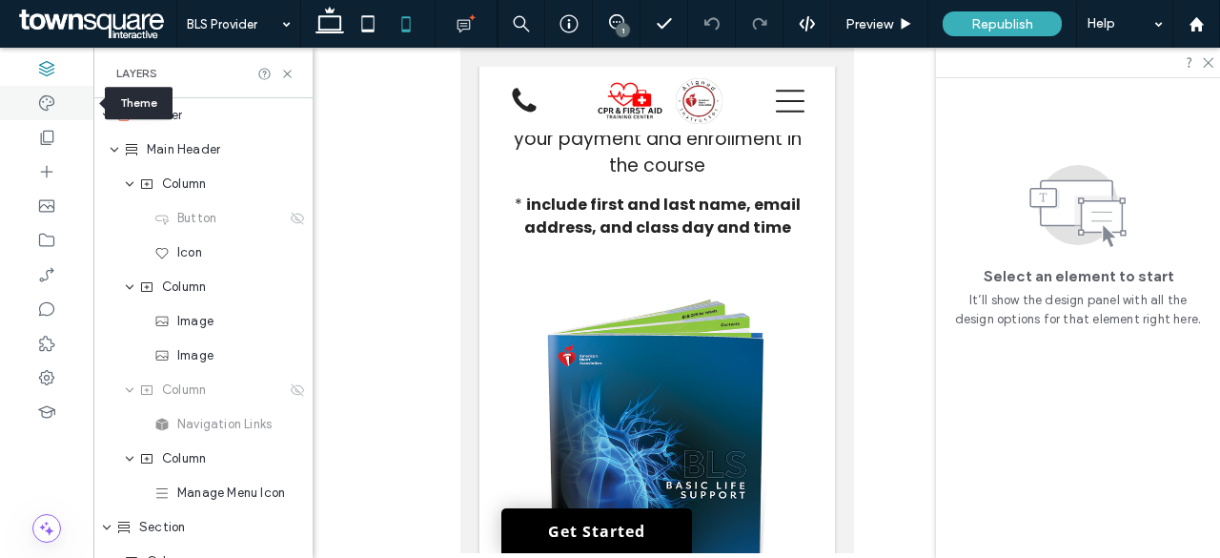
click at [17, 93] on div at bounding box center [46, 103] width 93 height 34
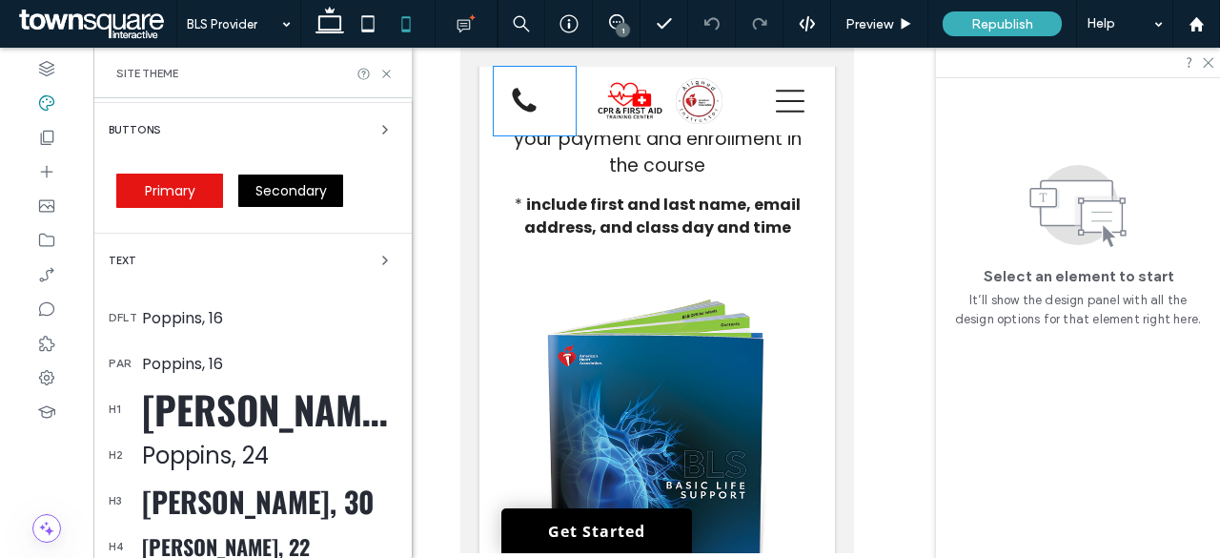
scroll to position [38, 0]
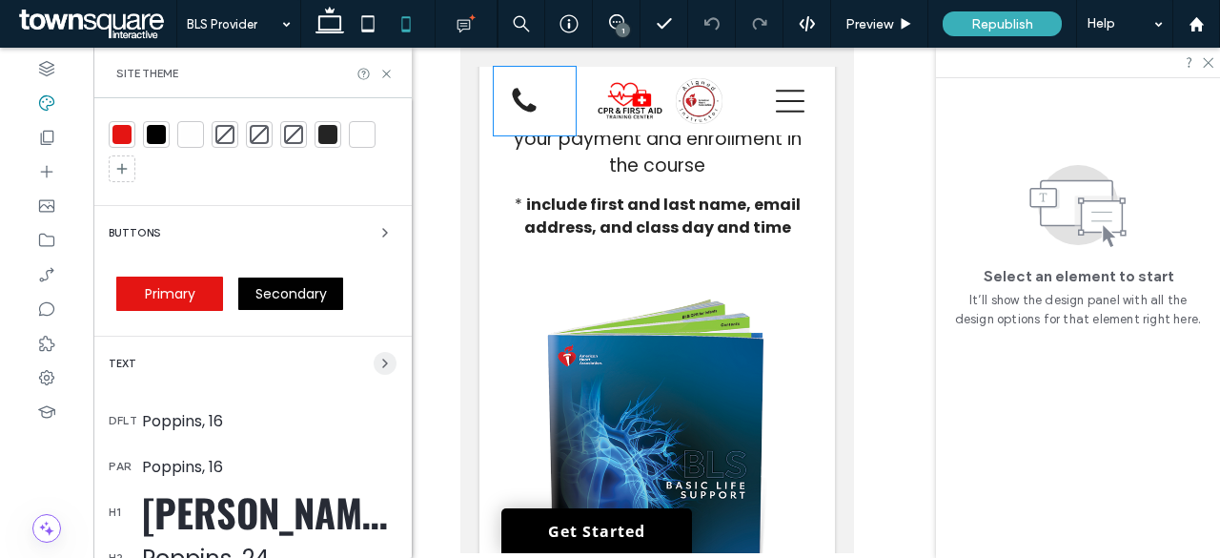
click at [377, 361] on icon "button" at bounding box center [384, 363] width 15 height 15
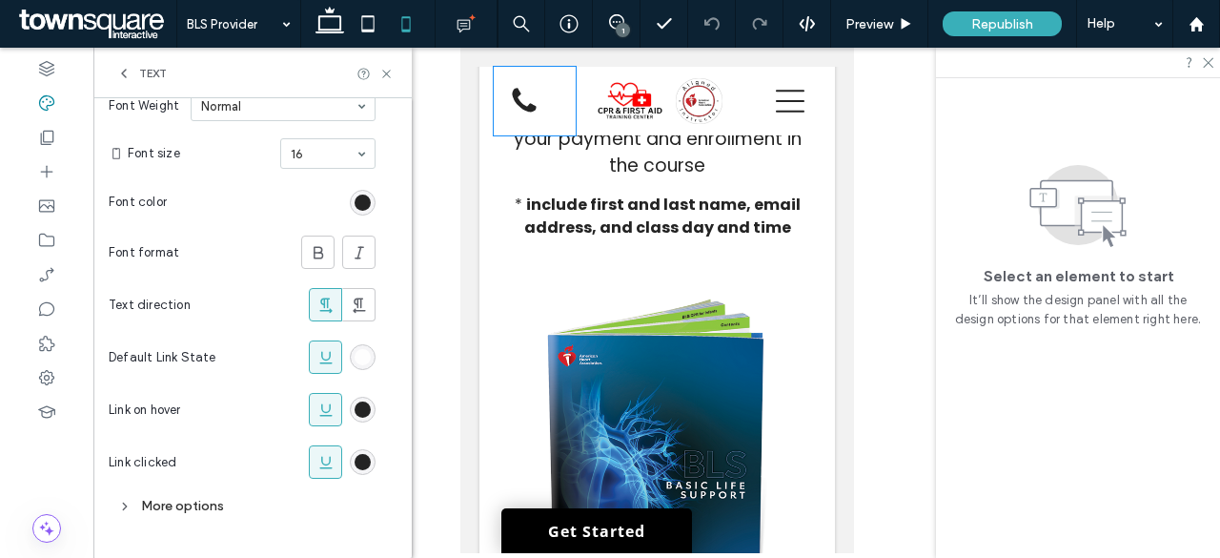
scroll to position [387, 0]
click at [268, 407] on section "Link on hover" at bounding box center [242, 408] width 267 height 52
click at [368, 348] on div "rgb(254, 254, 254)" at bounding box center [363, 356] width 16 height 16
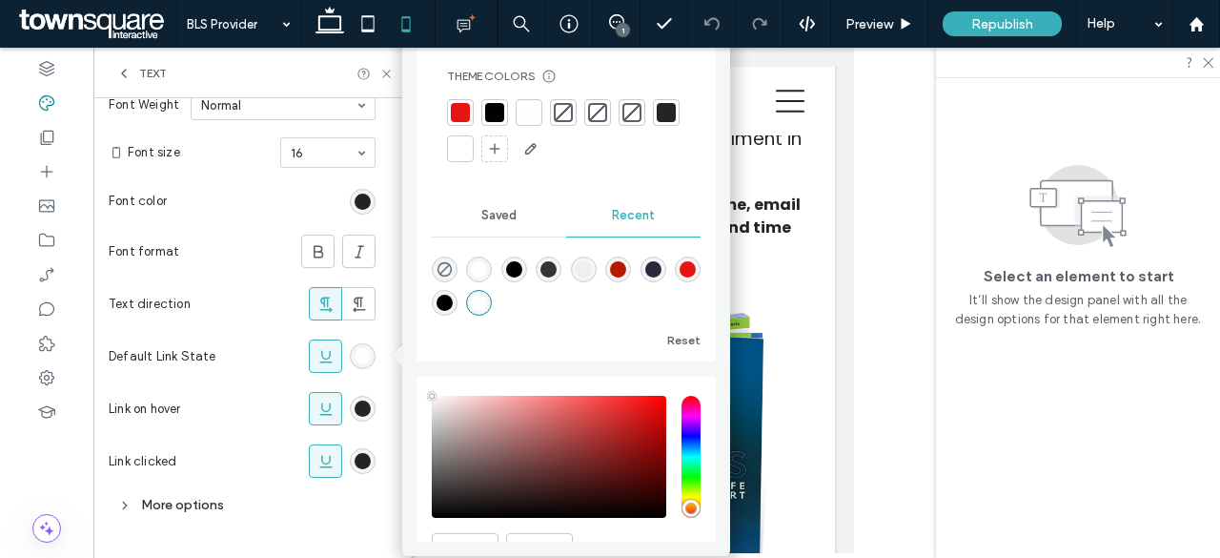
click at [498, 106] on div at bounding box center [494, 112] width 19 height 19
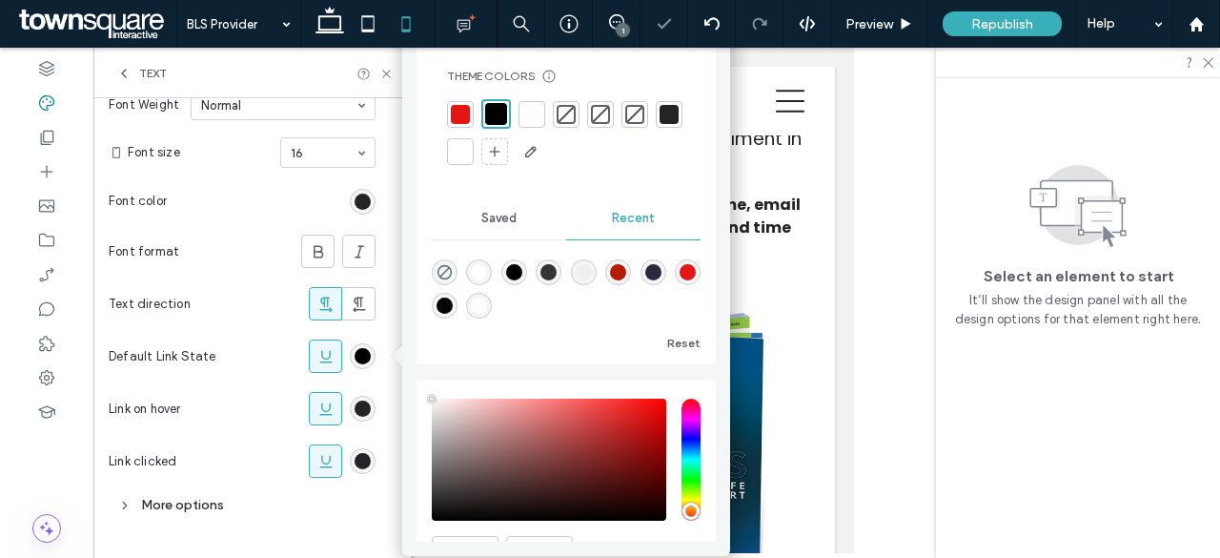
click at [216, 207] on section "Font color" at bounding box center [242, 201] width 267 height 48
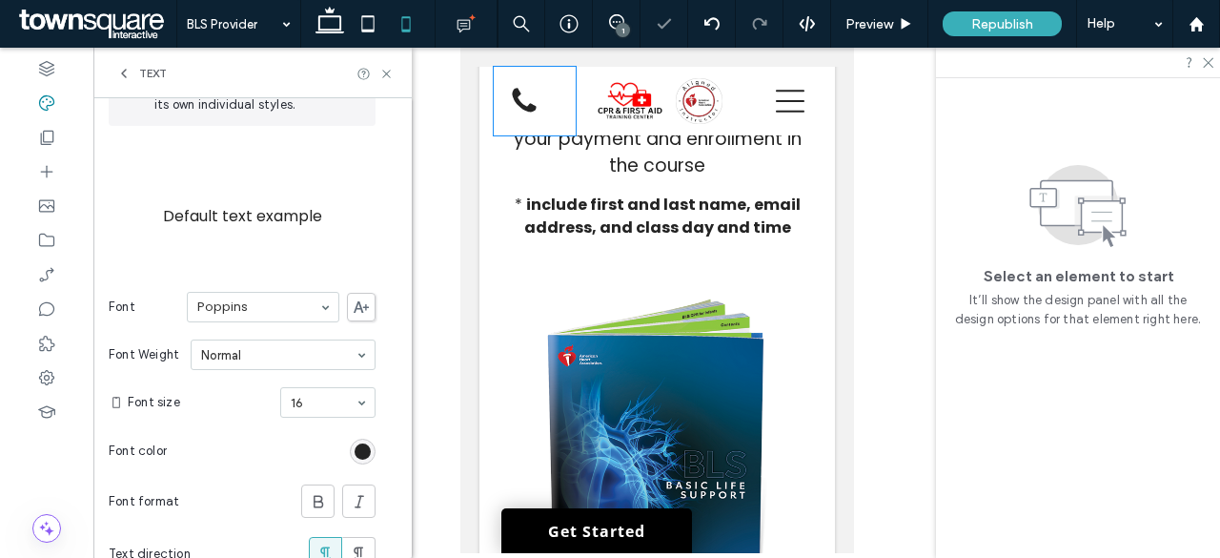
scroll to position [0, 0]
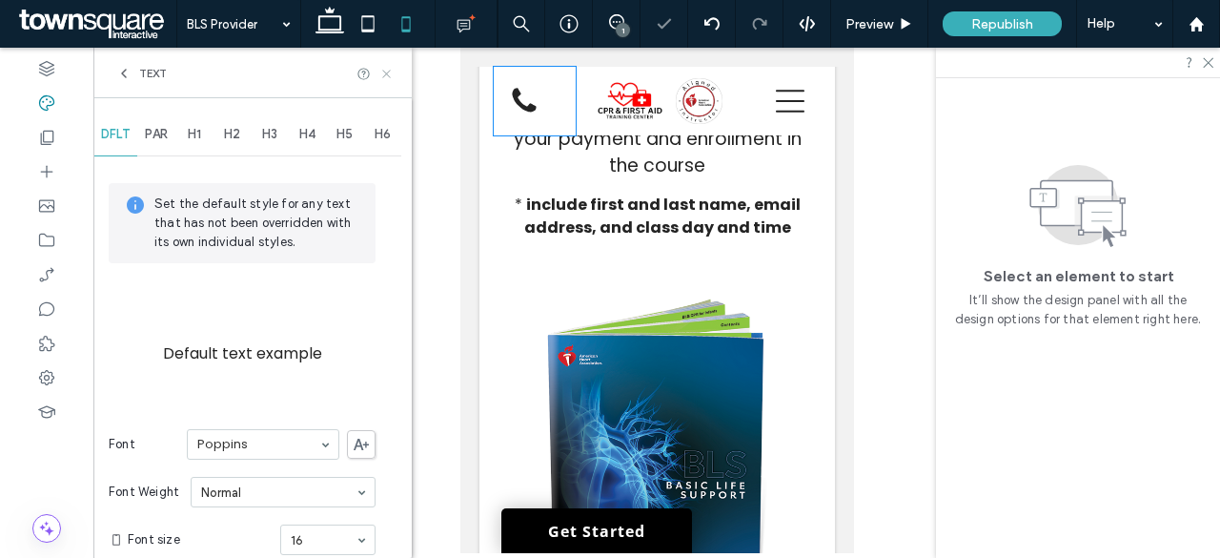
click at [381, 75] on icon at bounding box center [386, 74] width 14 height 14
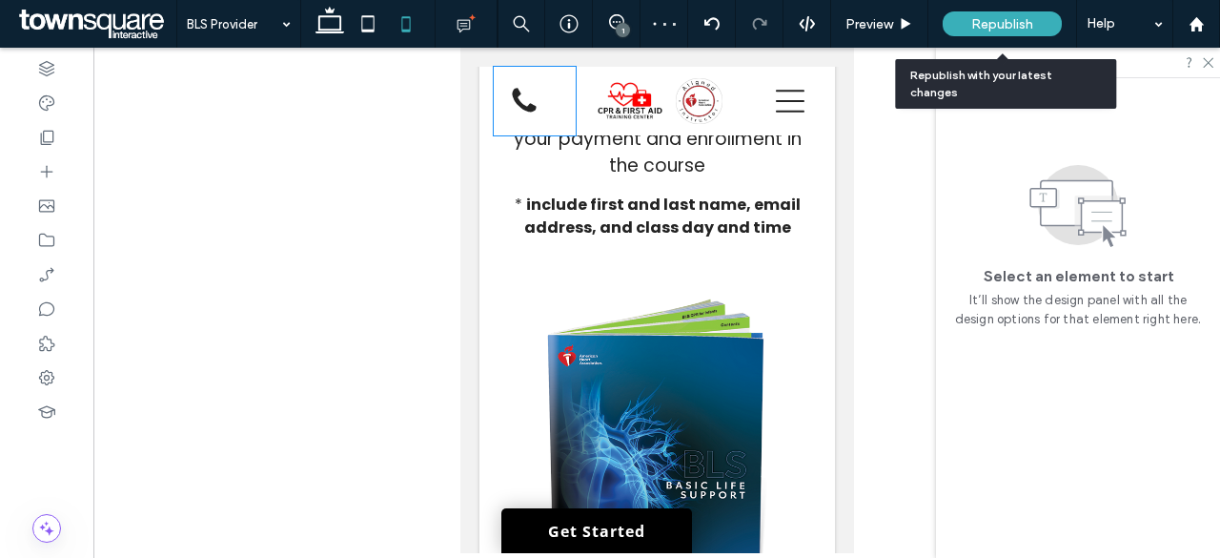
click at [975, 27] on span "Republish" at bounding box center [1002, 24] width 62 height 16
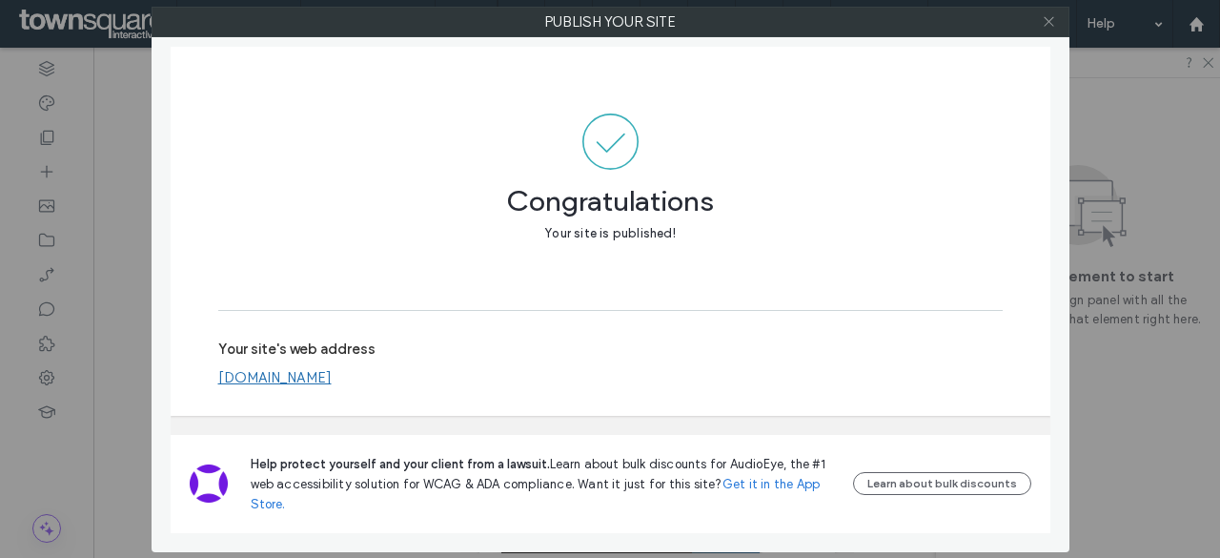
click at [1047, 18] on icon at bounding box center [1049, 21] width 14 height 14
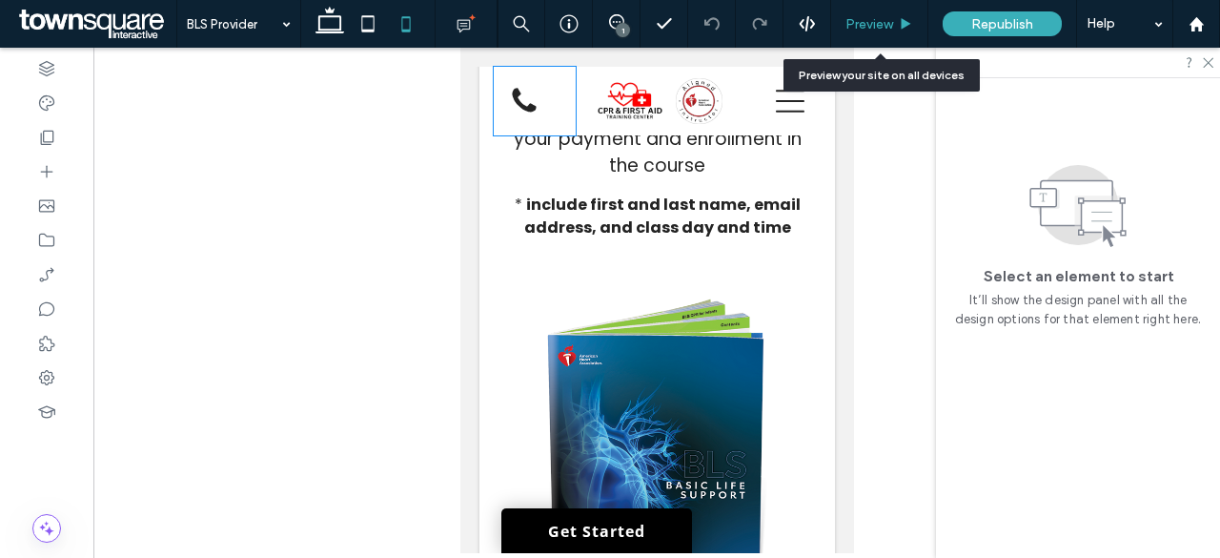
click at [856, 27] on span "Preview" at bounding box center [869, 24] width 48 height 16
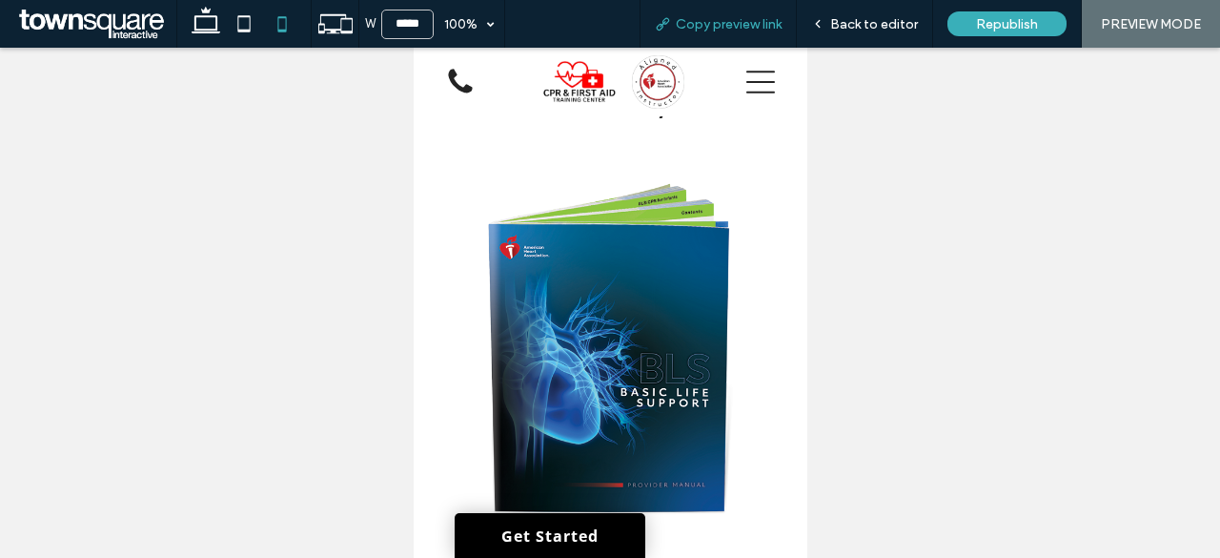
click at [749, 28] on span "Copy preview link" at bounding box center [729, 24] width 106 height 16
